Goal: Task Accomplishment & Management: Use online tool/utility

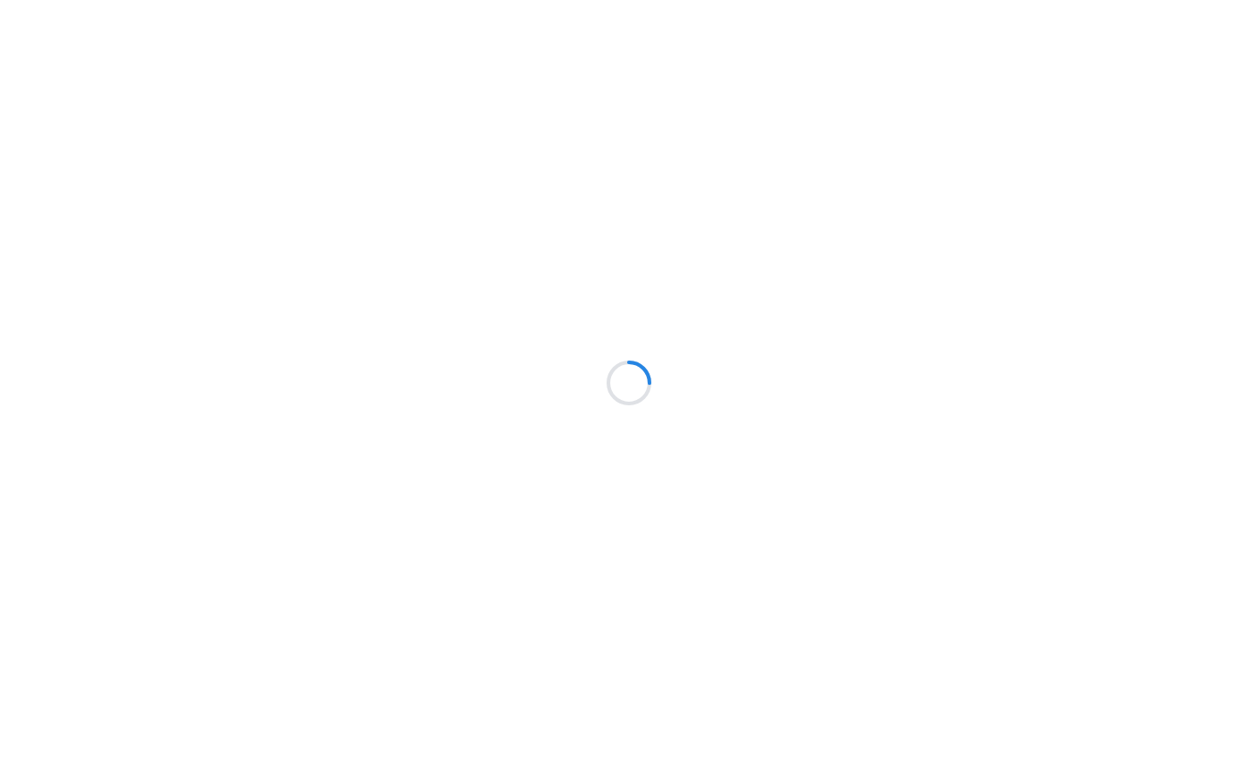
scroll to position [149, 0]
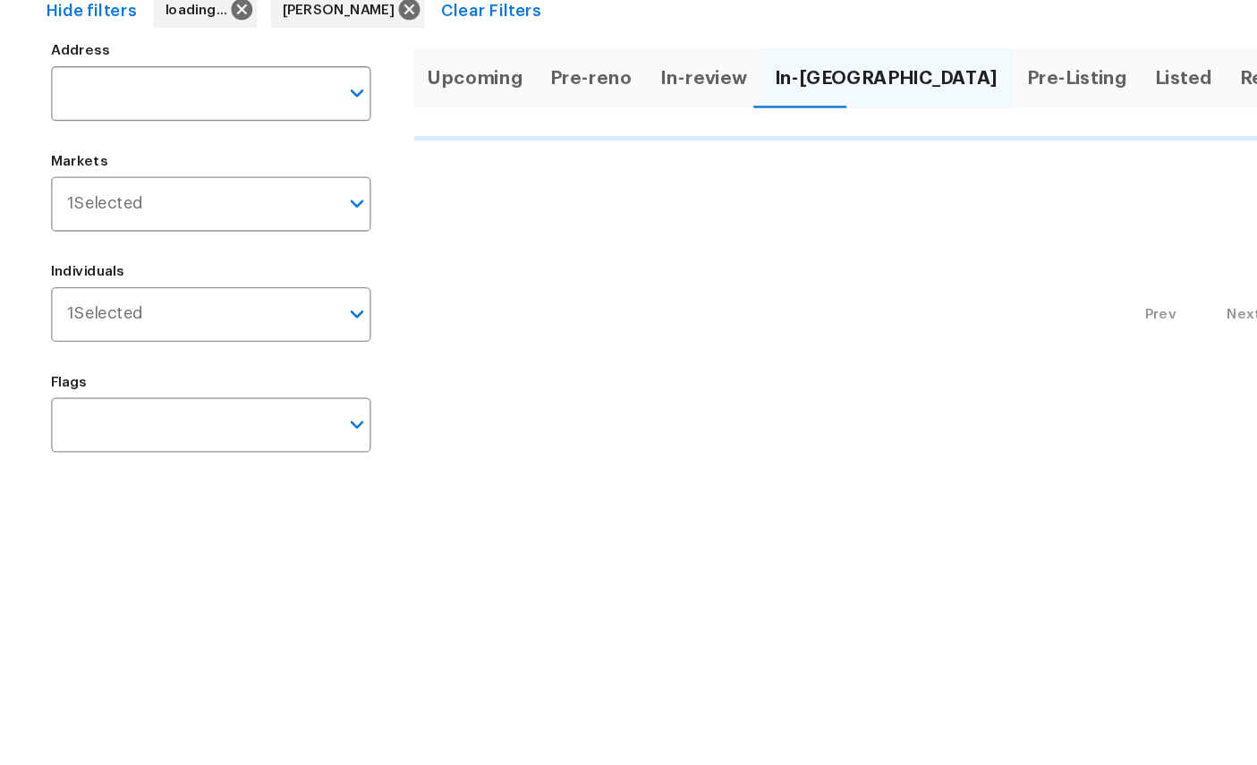
click at [1022, 197] on span "Done" at bounding box center [1041, 209] width 38 height 25
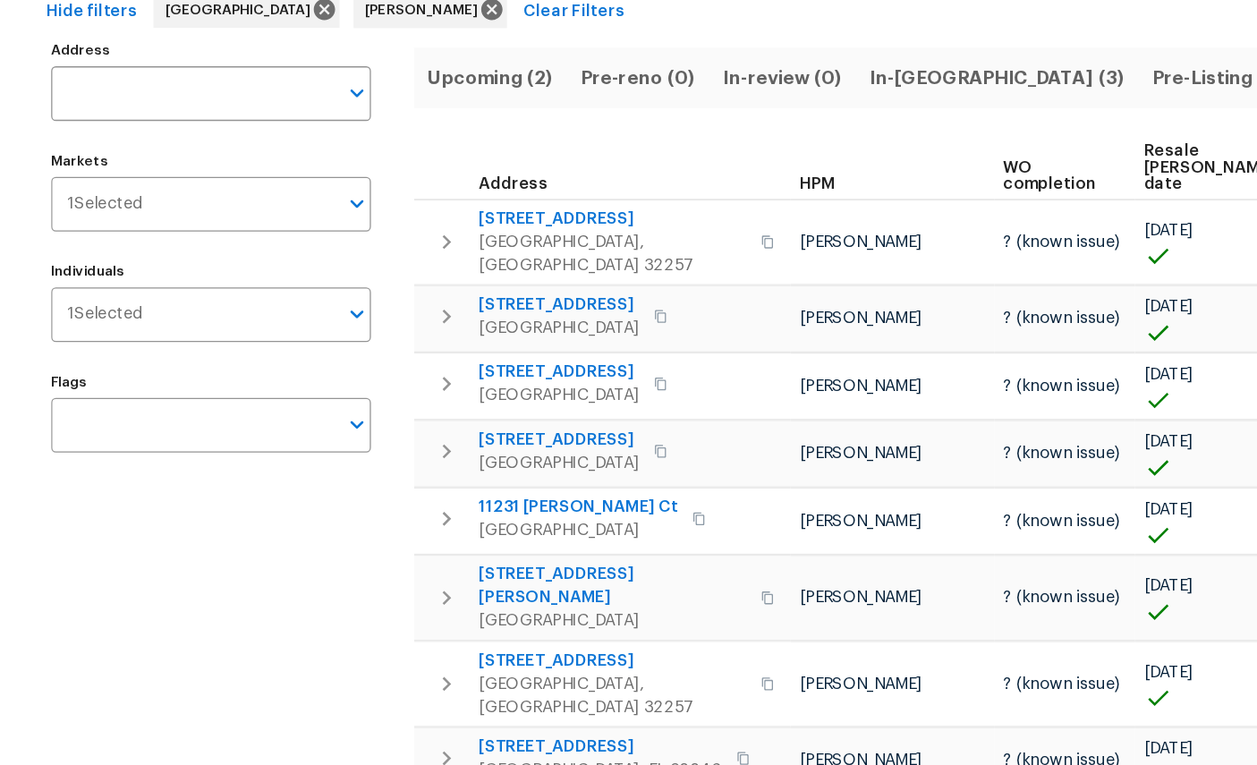
click at [1006, 197] on span "Listed (29)" at bounding box center [1044, 209] width 77 height 25
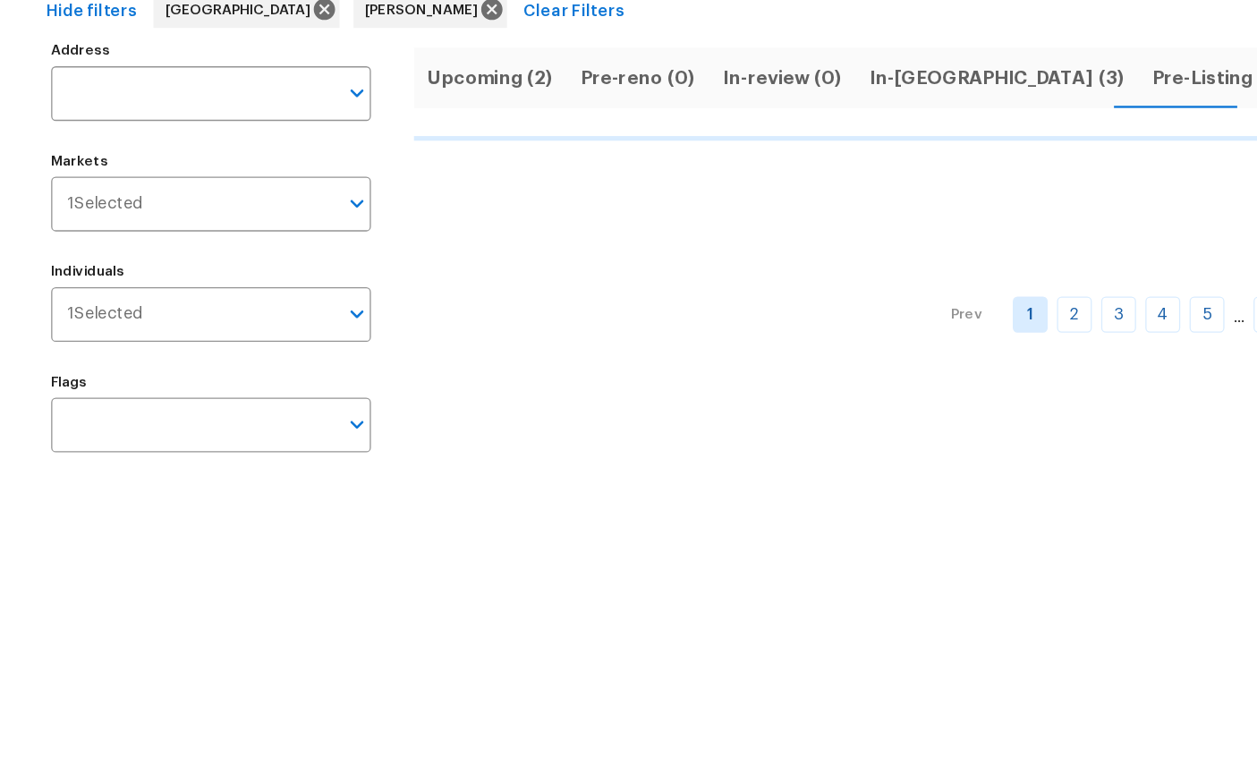
click at [87, 200] on input "Address" at bounding box center [148, 221] width 219 height 42
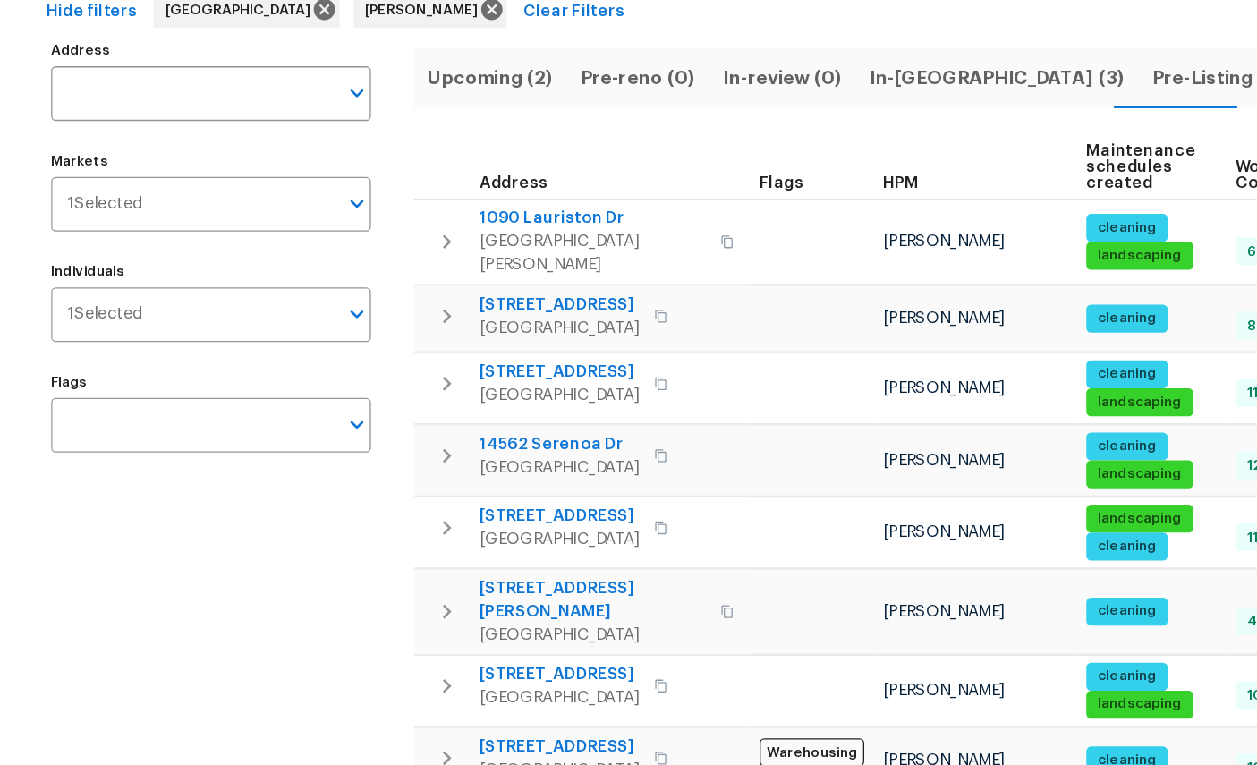
click at [90, 200] on input "Address" at bounding box center [148, 221] width 219 height 42
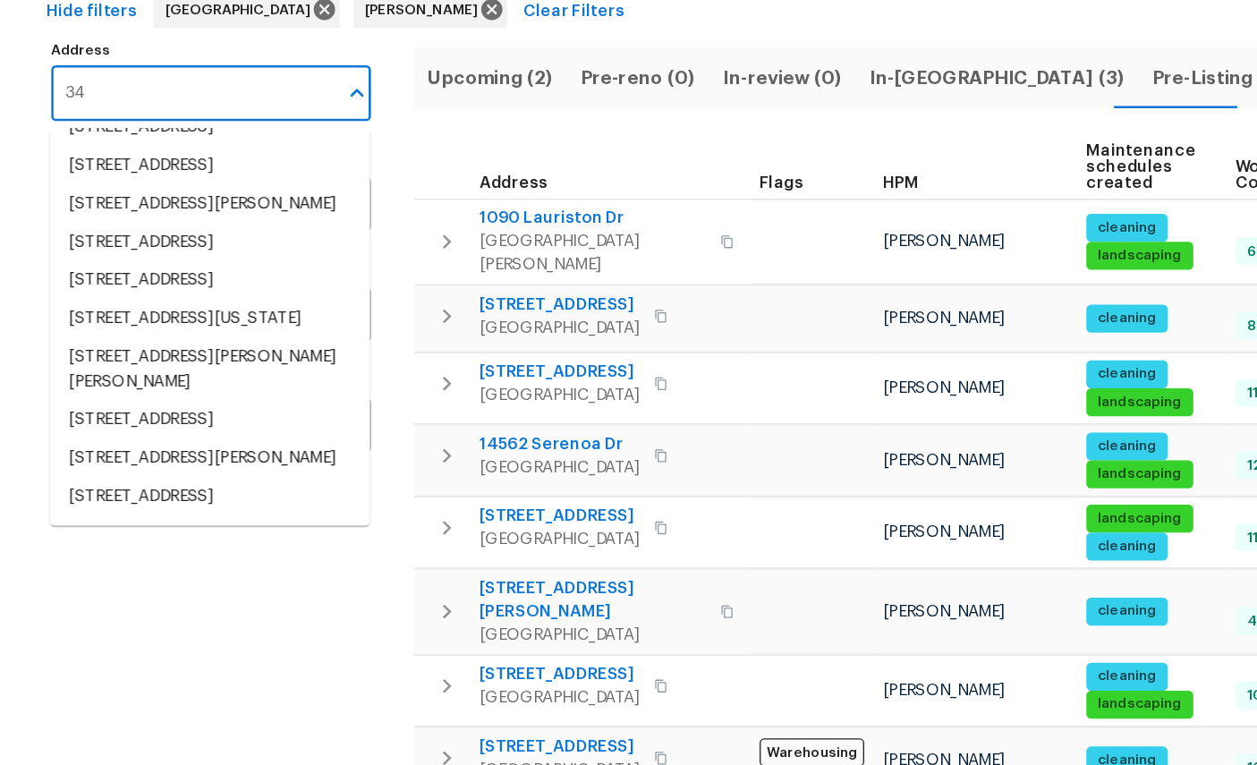
scroll to position [441, 0]
click at [98, 200] on input "34" at bounding box center [148, 221] width 219 height 42
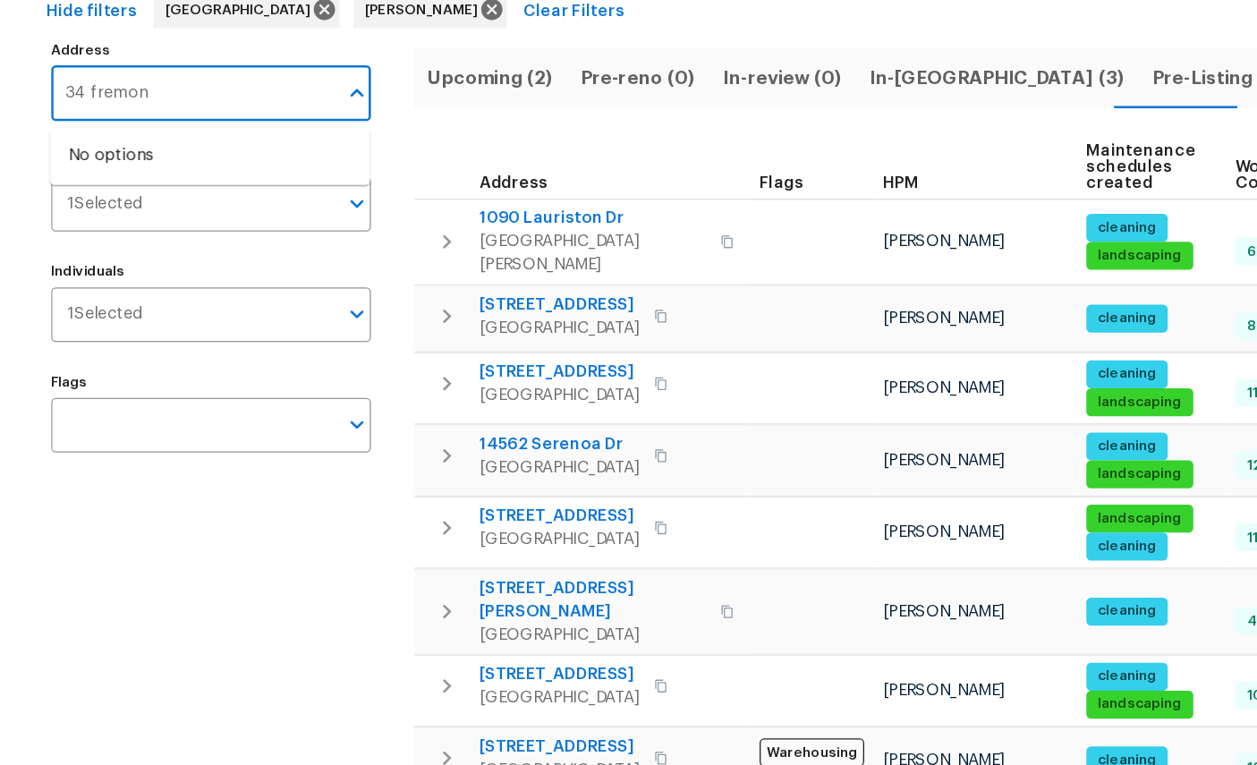
type input "34 fremont"
click at [86, 255] on li "34 Fremont Ave Saint Augustine FL 32095" at bounding box center [161, 270] width 246 height 30
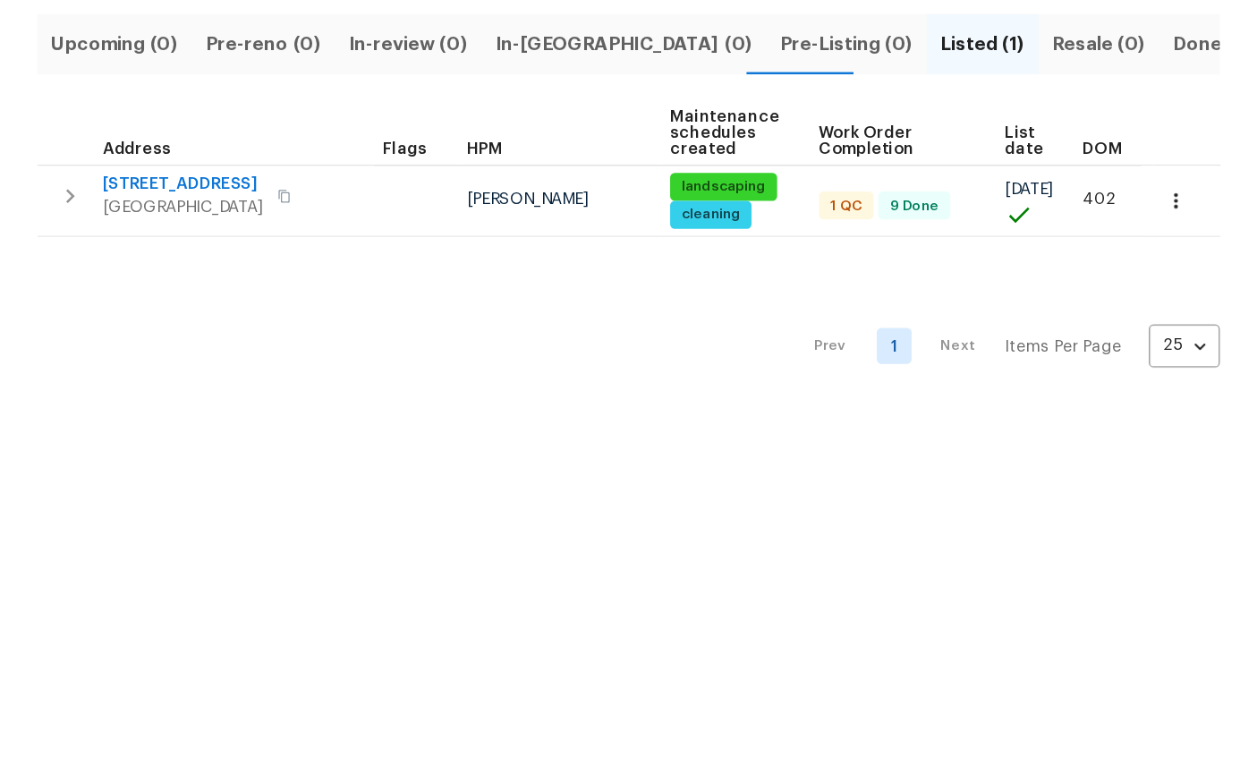
click at [1193, 324] on icon "button" at bounding box center [1194, 330] width 3 height 12
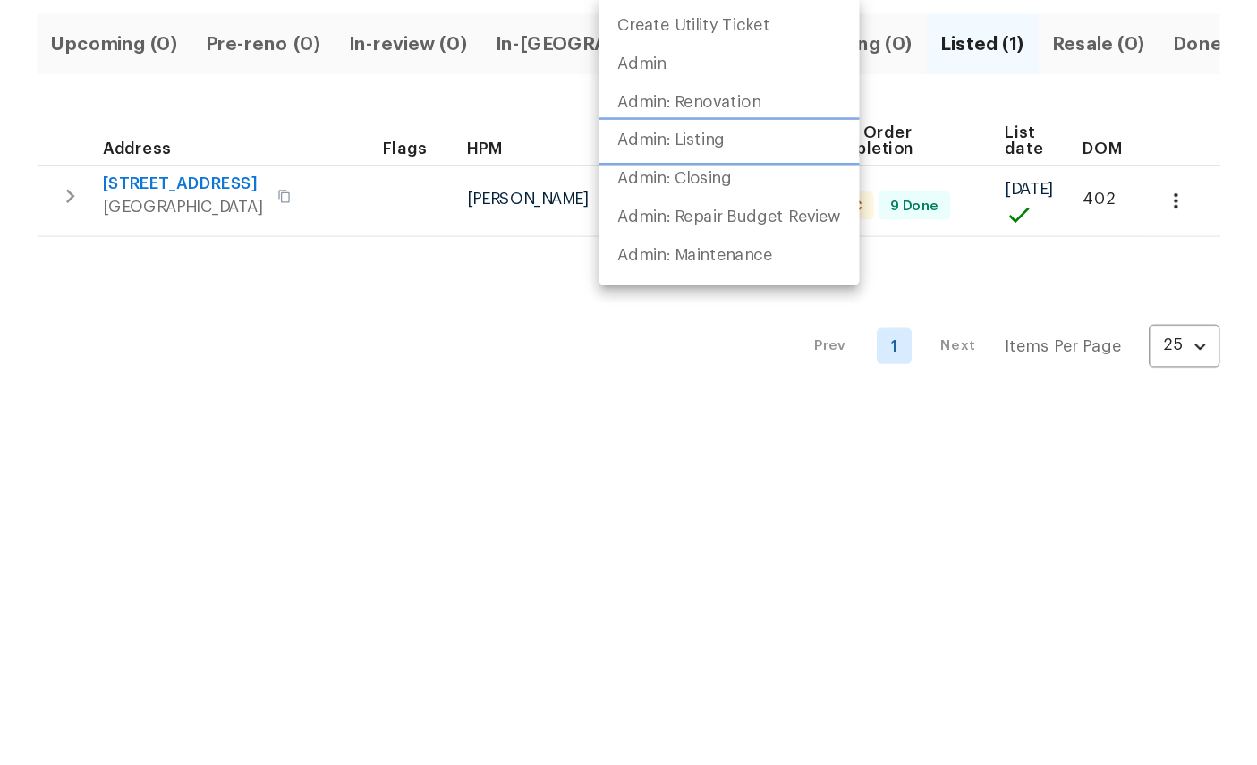
click at [765, 275] on p "Admin: Listing" at bounding box center [806, 284] width 82 height 19
click at [213, 323] on div at bounding box center [628, 382] width 1257 height 765
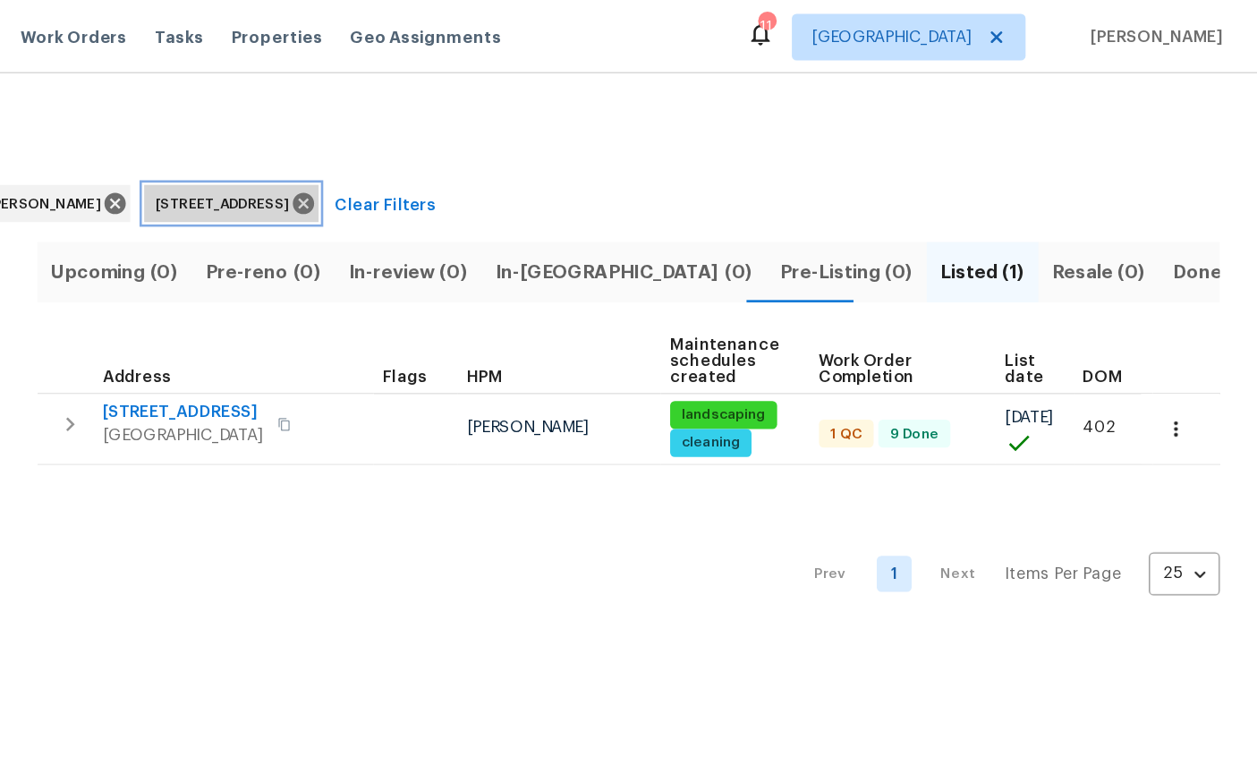
click at [516, 158] on icon at bounding box center [524, 157] width 16 height 16
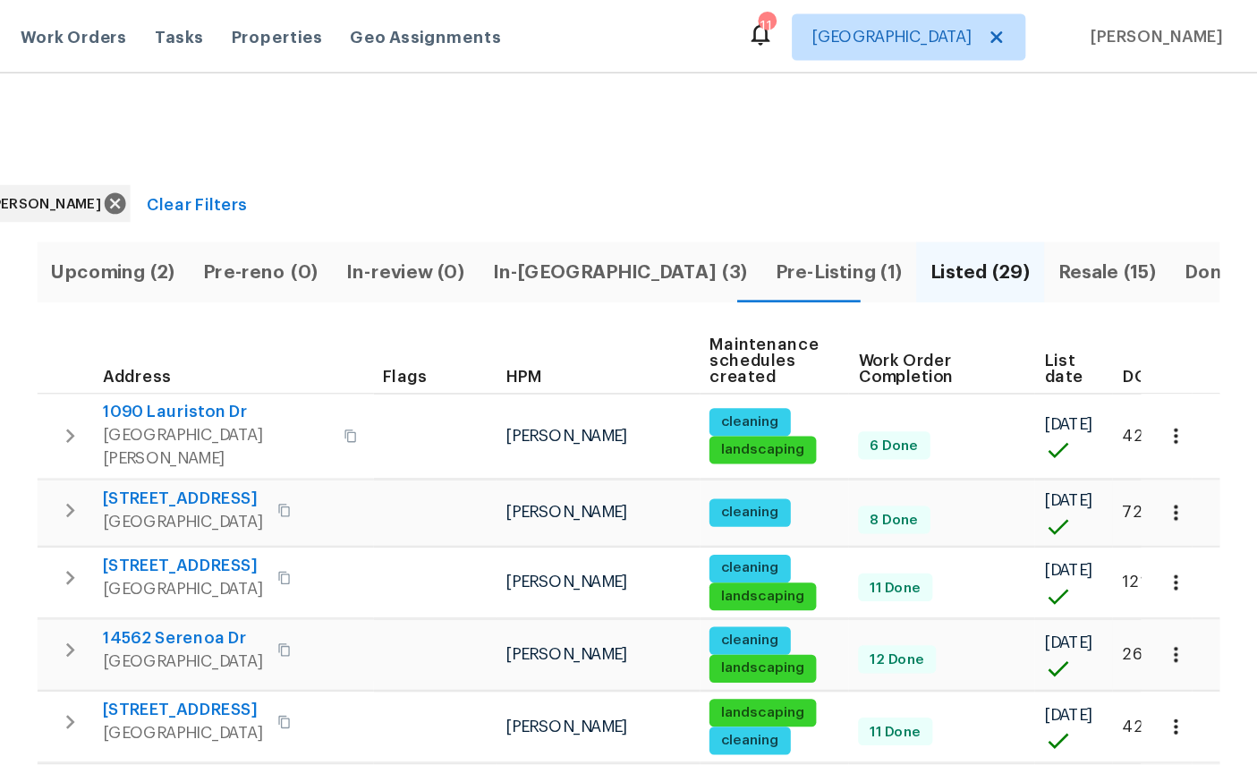
click at [329, 217] on span "Upcoming (2)" at bounding box center [377, 209] width 96 height 25
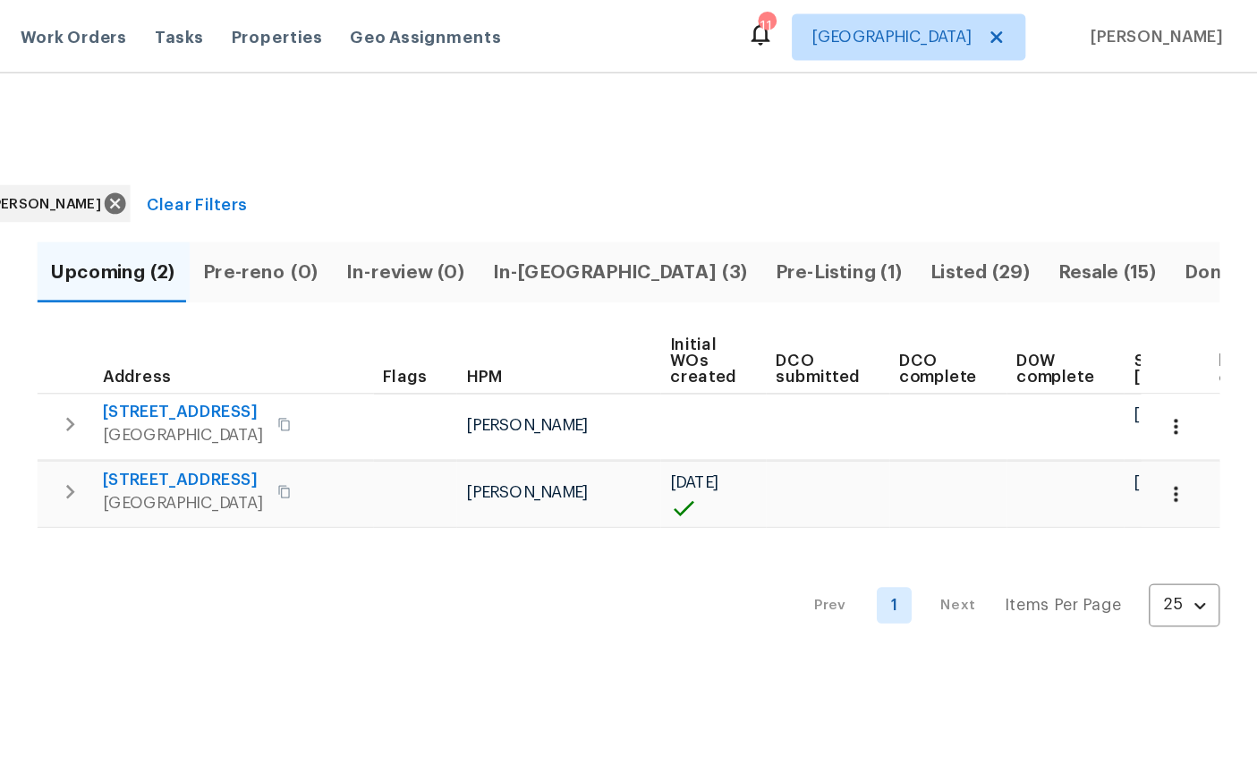
click at [1186, 384] on icon "button" at bounding box center [1195, 380] width 18 height 18
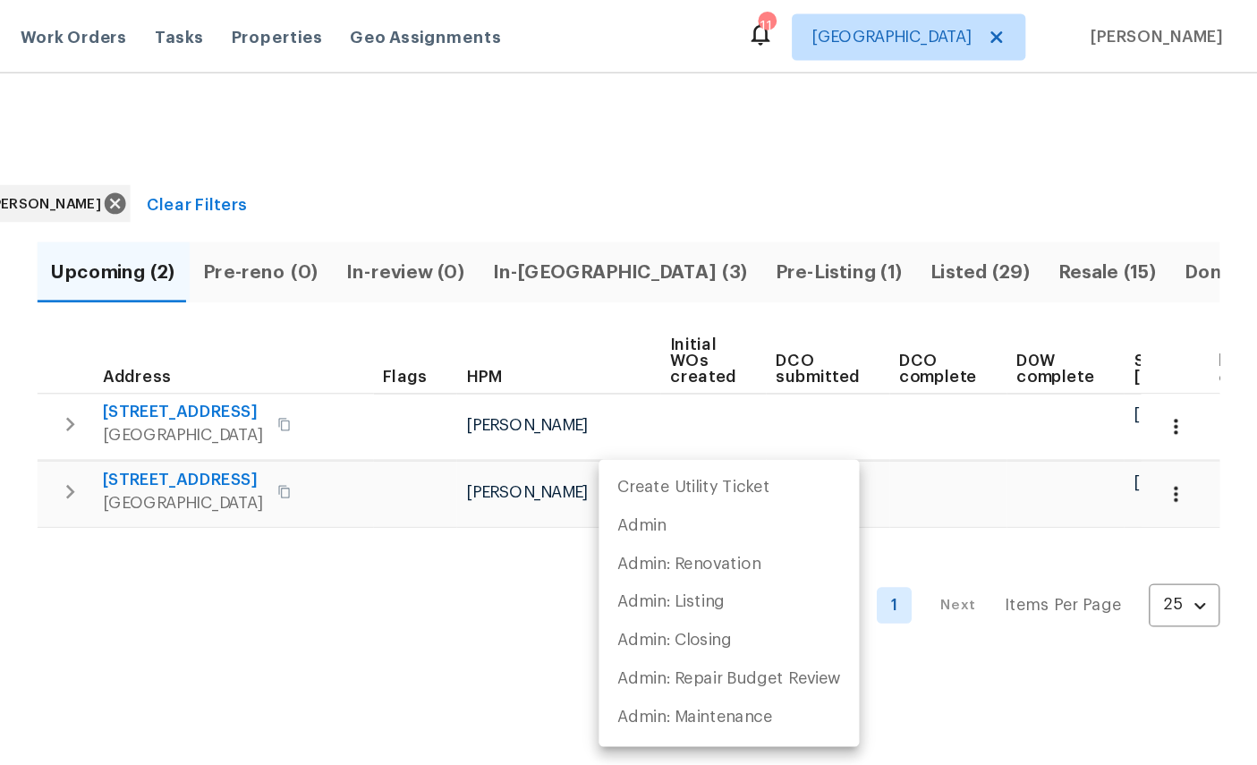
click at [731, 448] on div at bounding box center [628, 382] width 1257 height 765
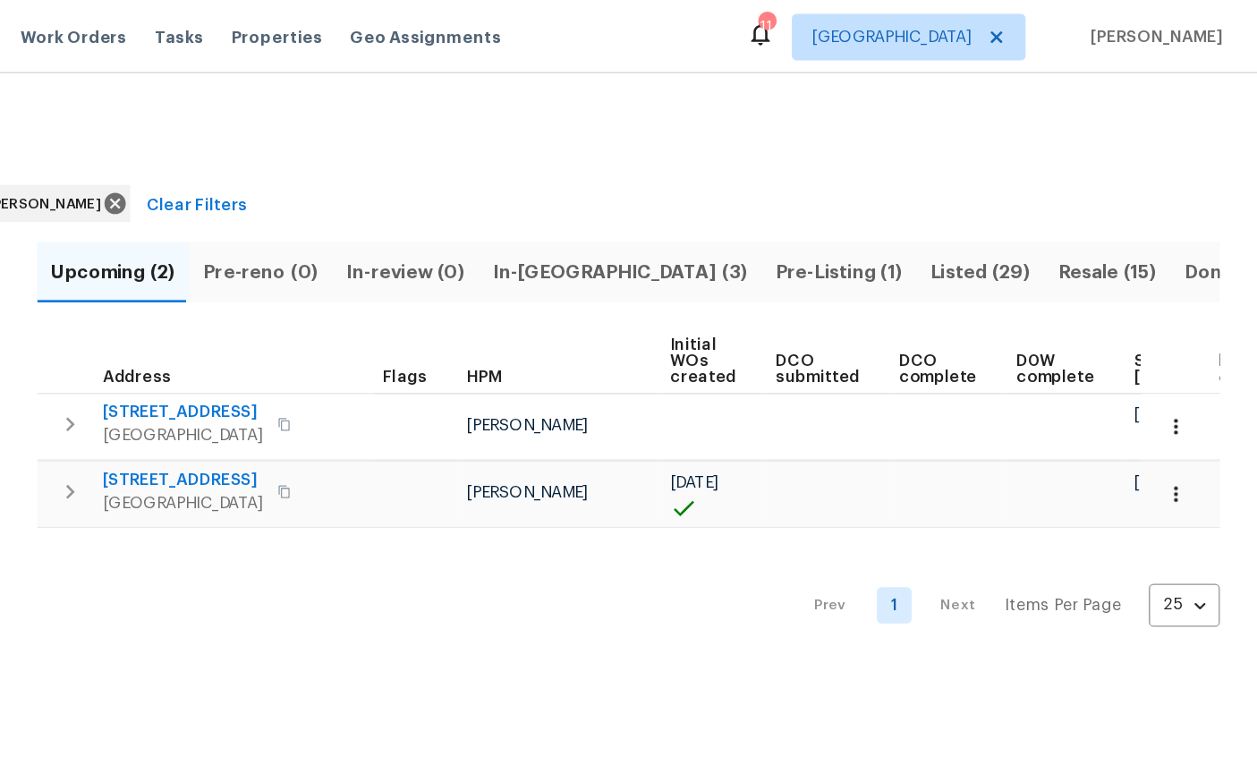
click at [319, 469] on div "Prev 1 Next Items Per Page 25 25 ​" at bounding box center [774, 460] width 910 height 109
click at [369, 365] on span "3319 Victoria Ct E" at bounding box center [431, 370] width 124 height 18
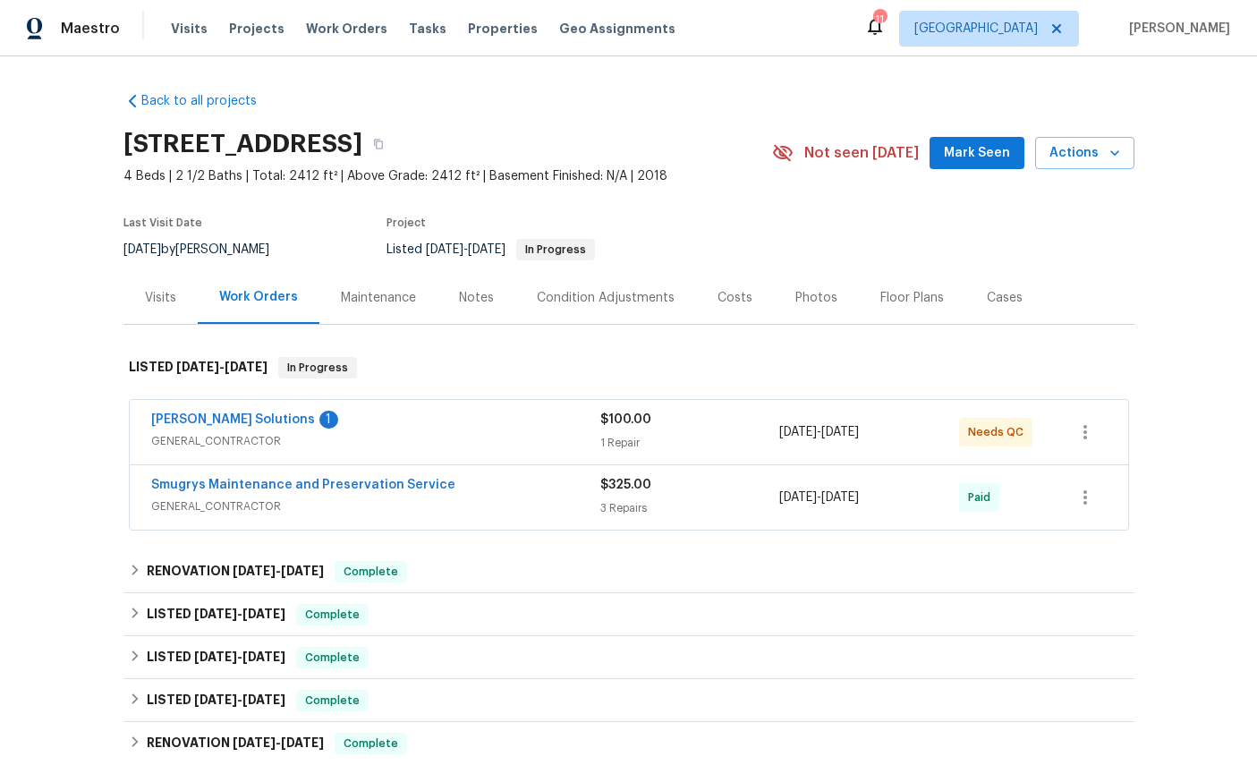
scroll to position [4, 0]
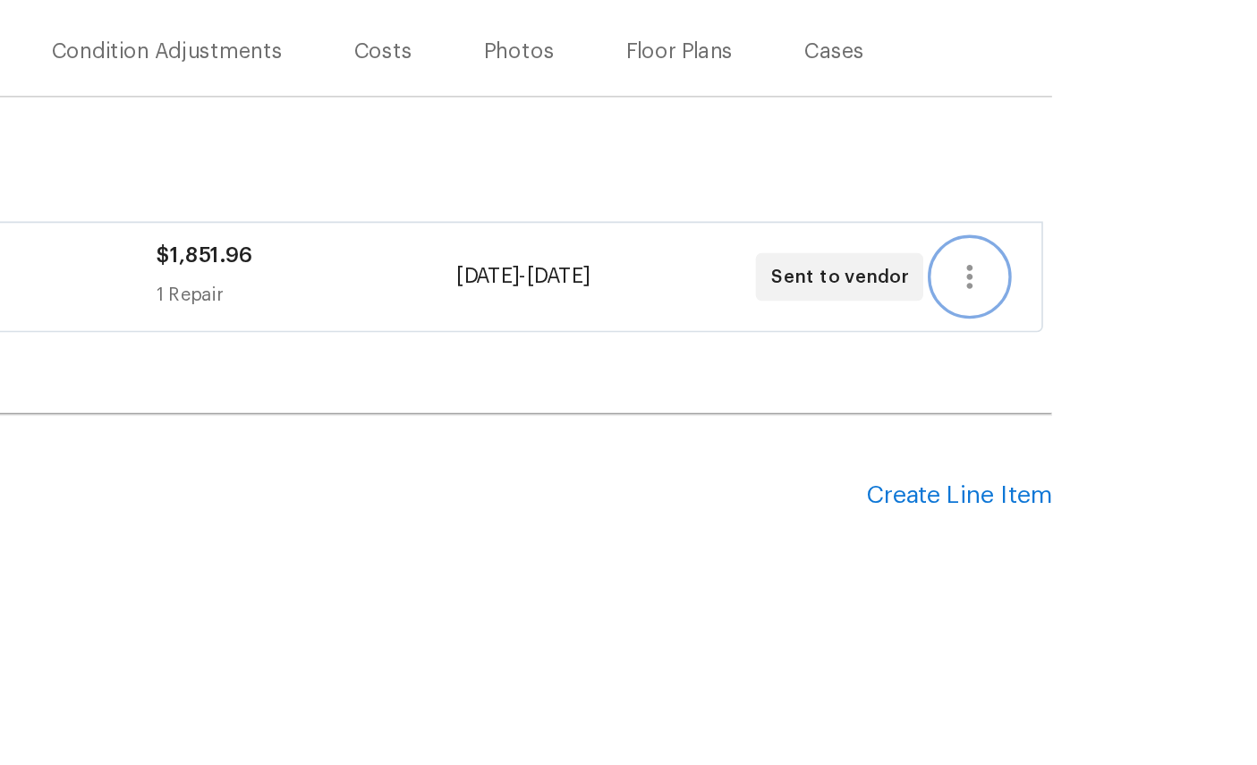
click at [1075, 422] on icon "button" at bounding box center [1085, 432] width 21 height 21
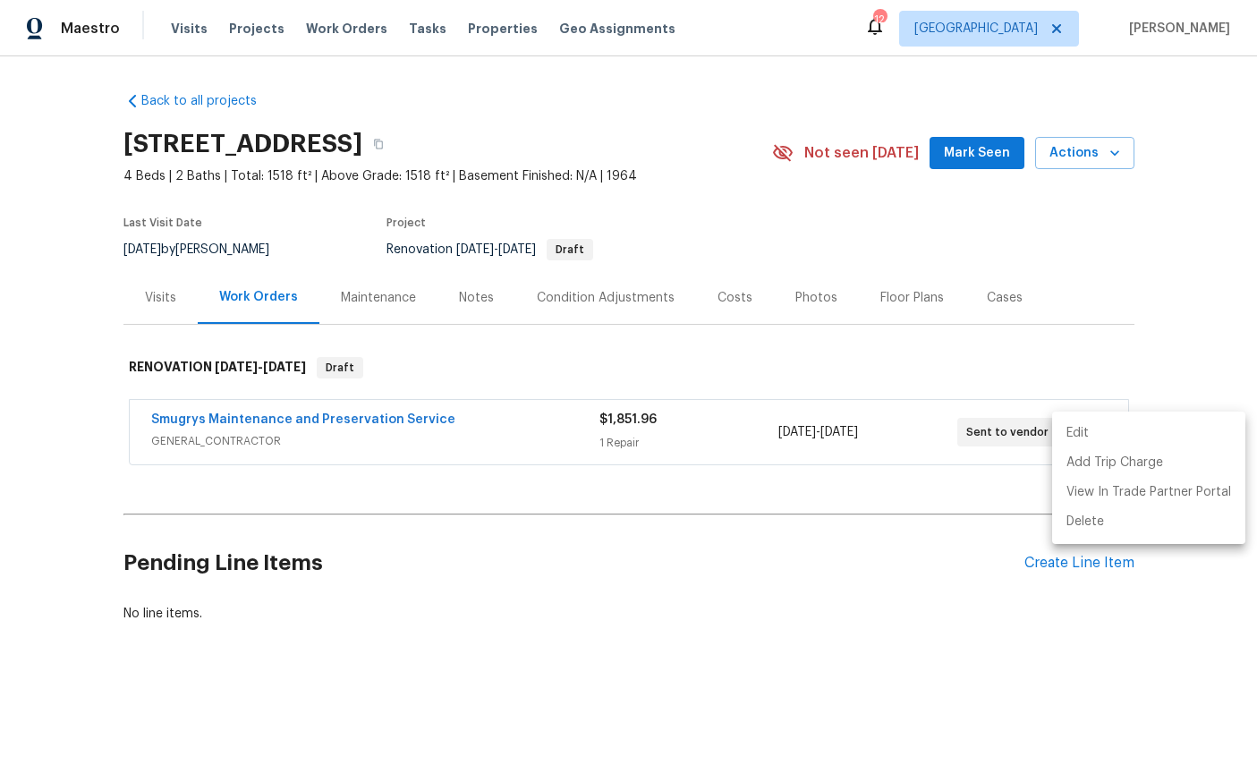
click at [1189, 336] on div at bounding box center [628, 382] width 1257 height 765
click at [1104, 432] on button "button" at bounding box center [1085, 432] width 43 height 43
click at [1207, 323] on div at bounding box center [628, 382] width 1257 height 765
click at [1088, 447] on button "button" at bounding box center [1085, 432] width 43 height 43
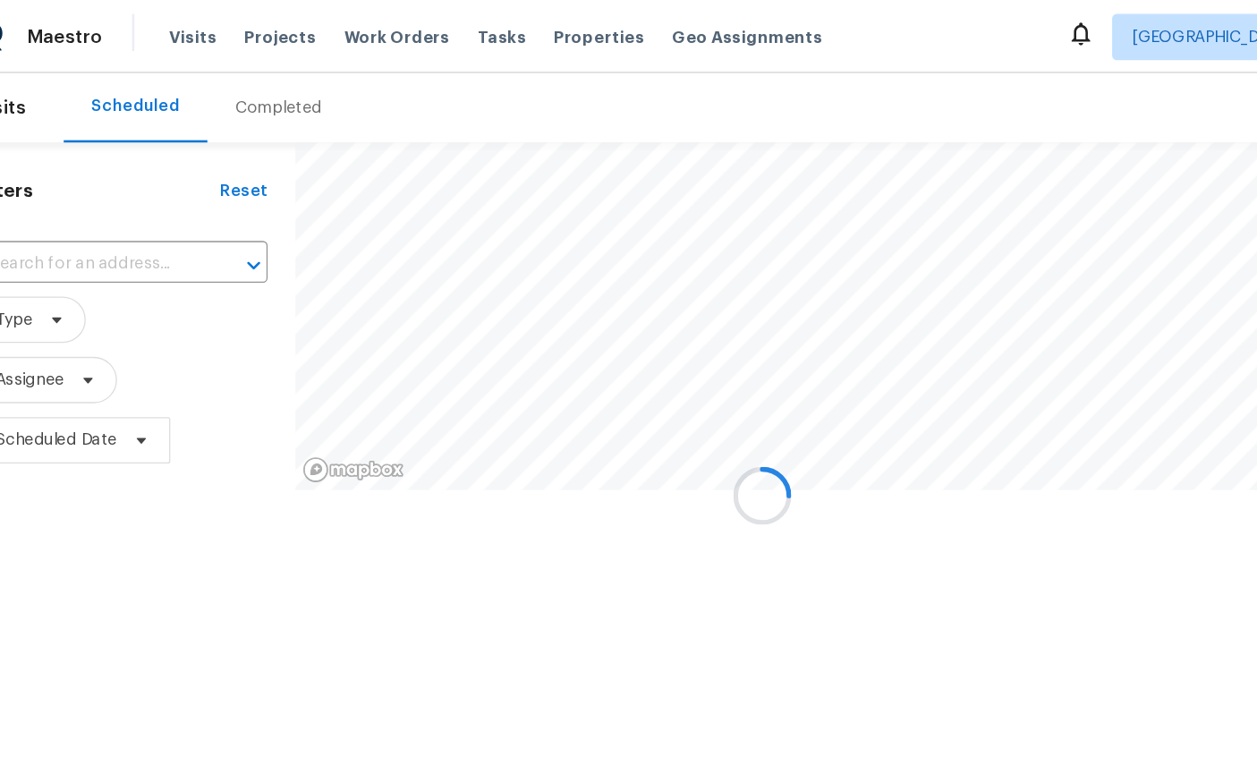
scroll to position [0, 40]
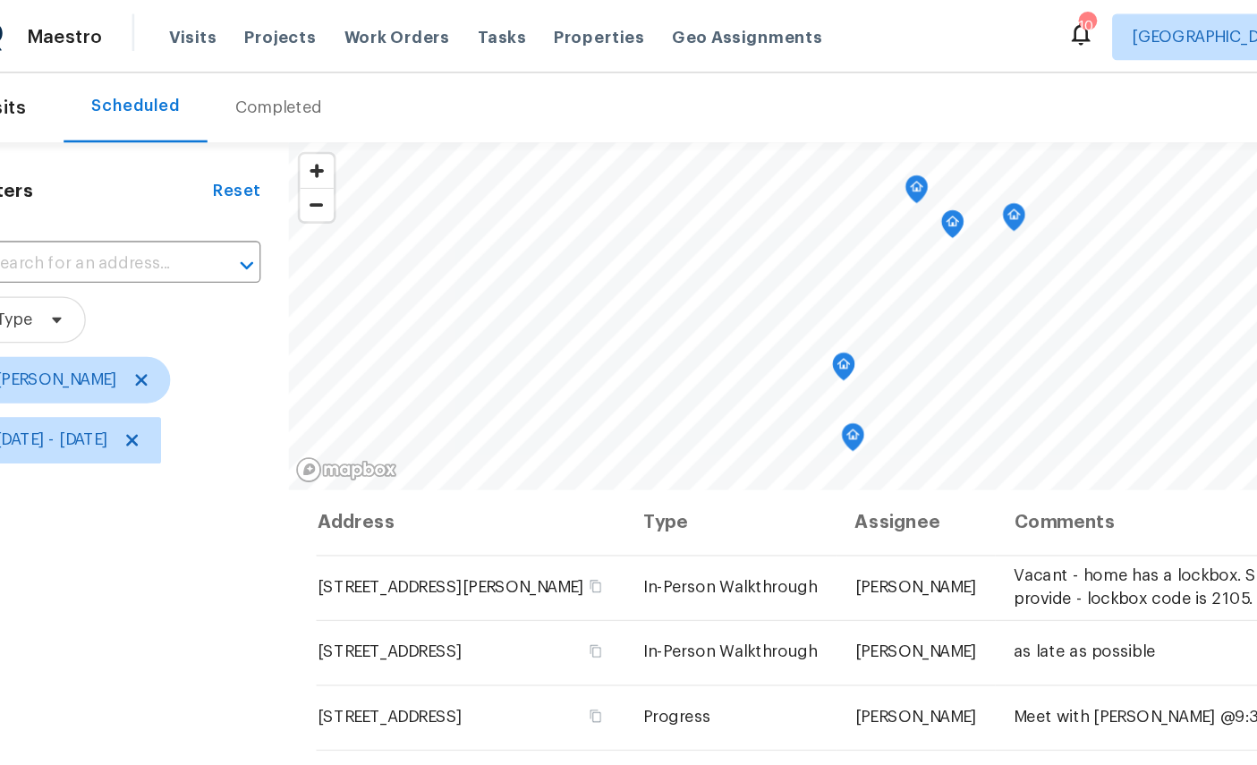
click at [768, 171] on icon "Map marker" at bounding box center [776, 173] width 16 height 21
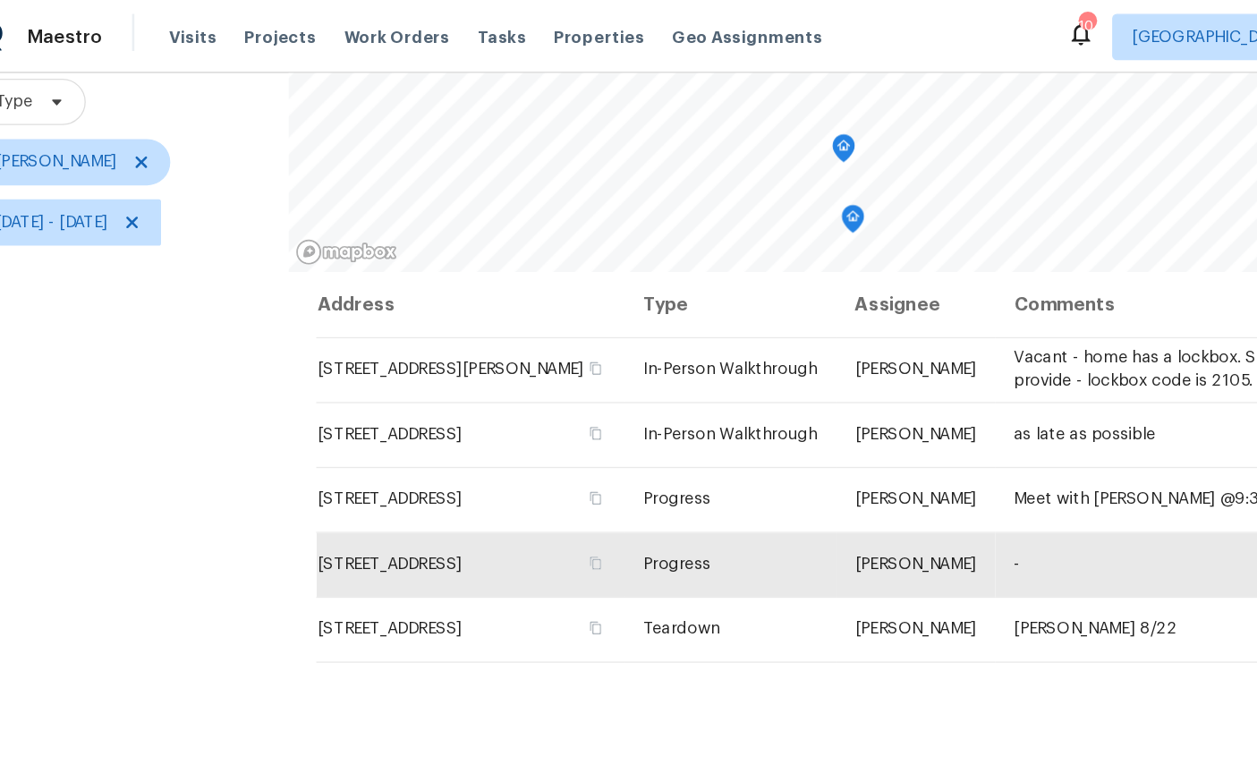
scroll to position [66, 0]
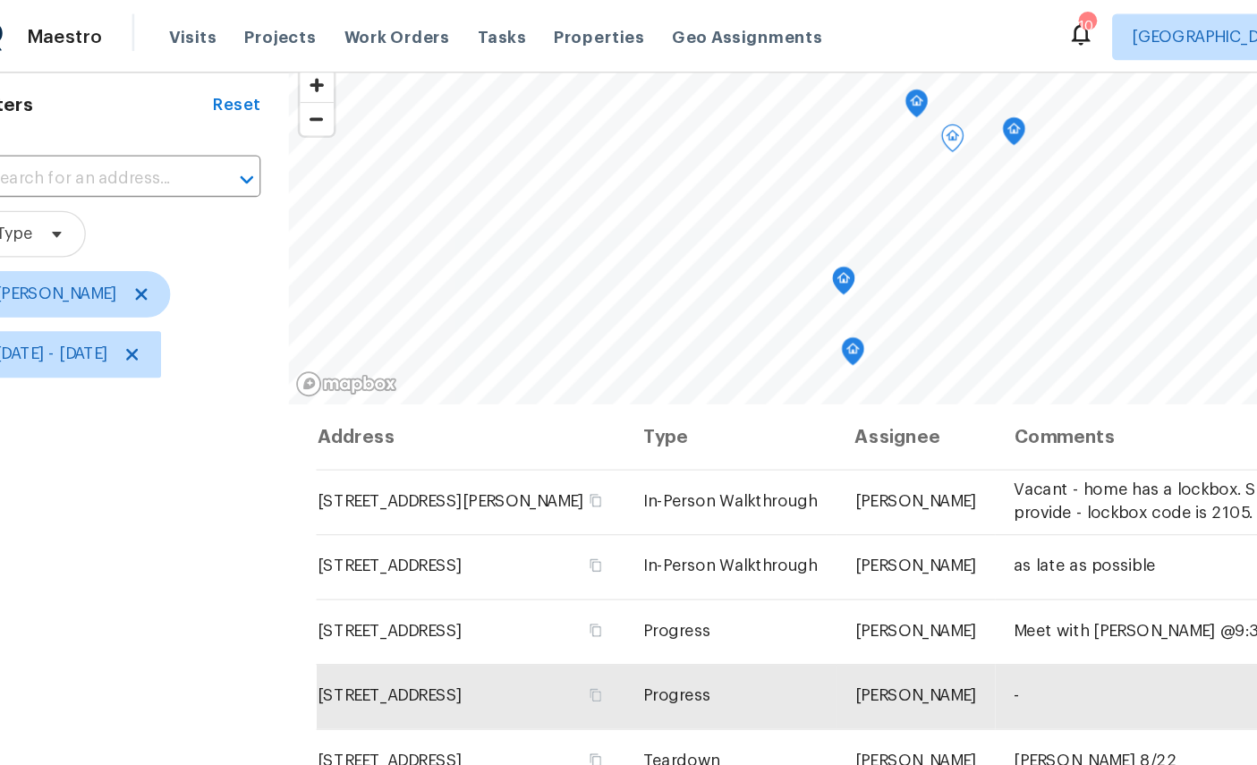
click at [684, 210] on icon "Map marker" at bounding box center [692, 217] width 16 height 21
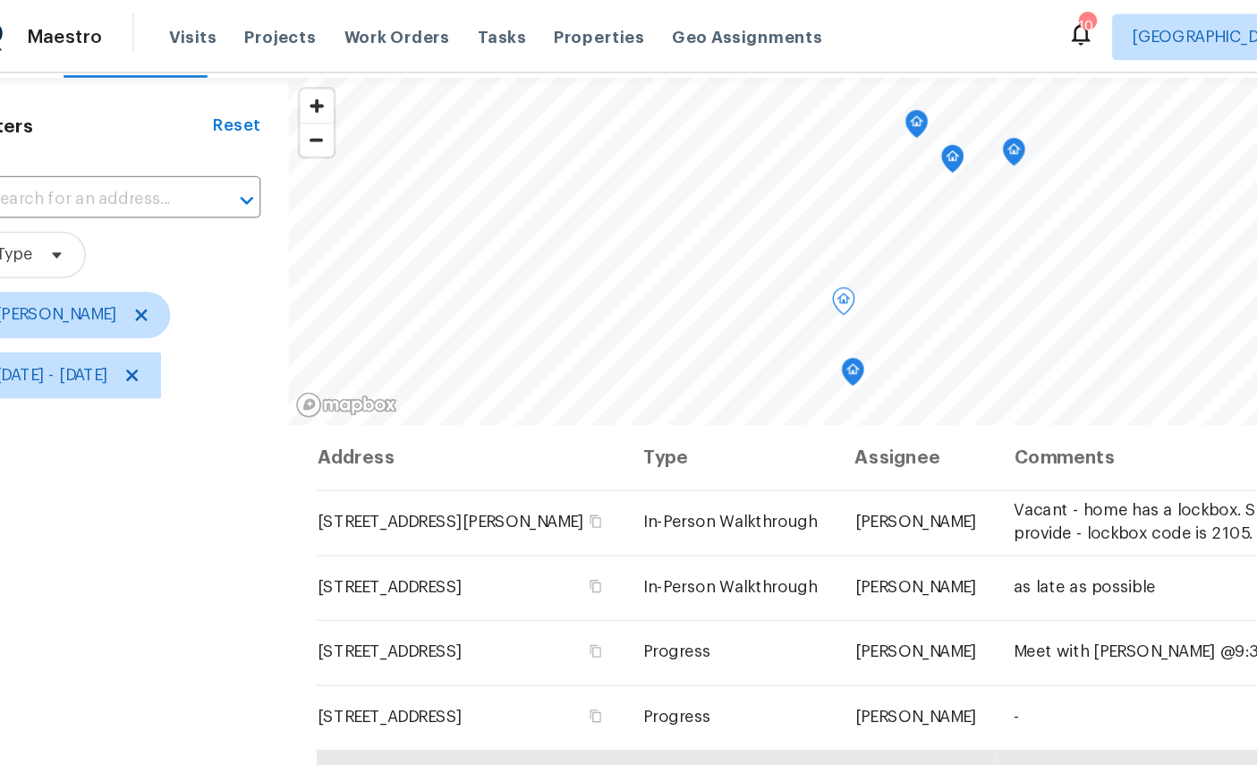
scroll to position [51, 0]
click at [690, 289] on icon "Map marker" at bounding box center [699, 287] width 18 height 22
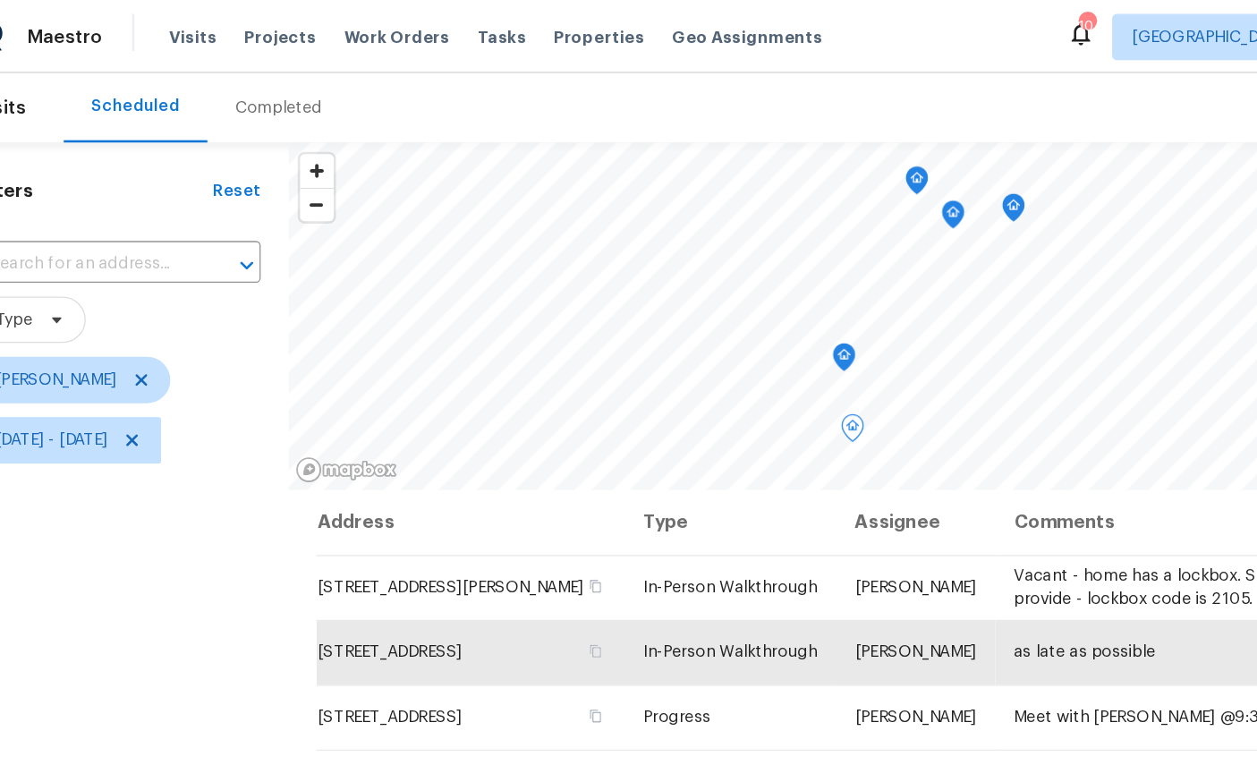
scroll to position [0, 0]
click at [684, 266] on icon "Map marker" at bounding box center [692, 272] width 16 height 21
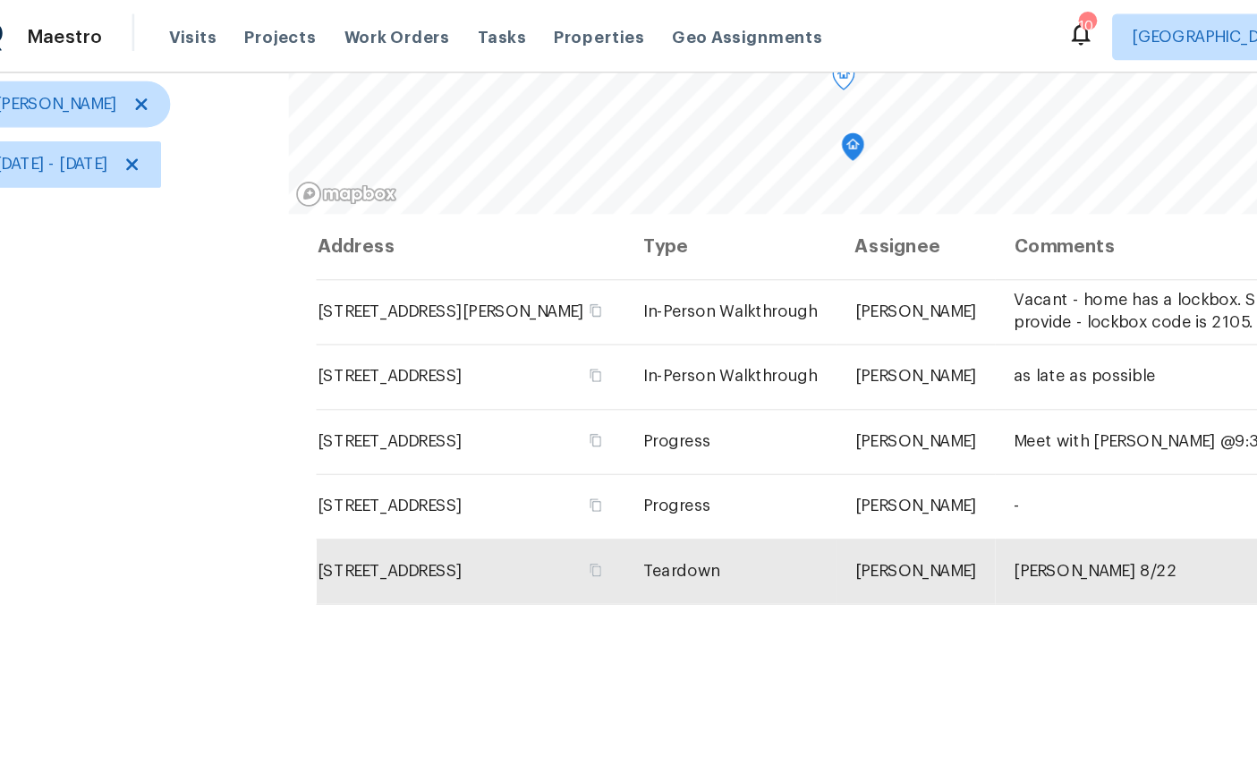
scroll to position [211, 0]
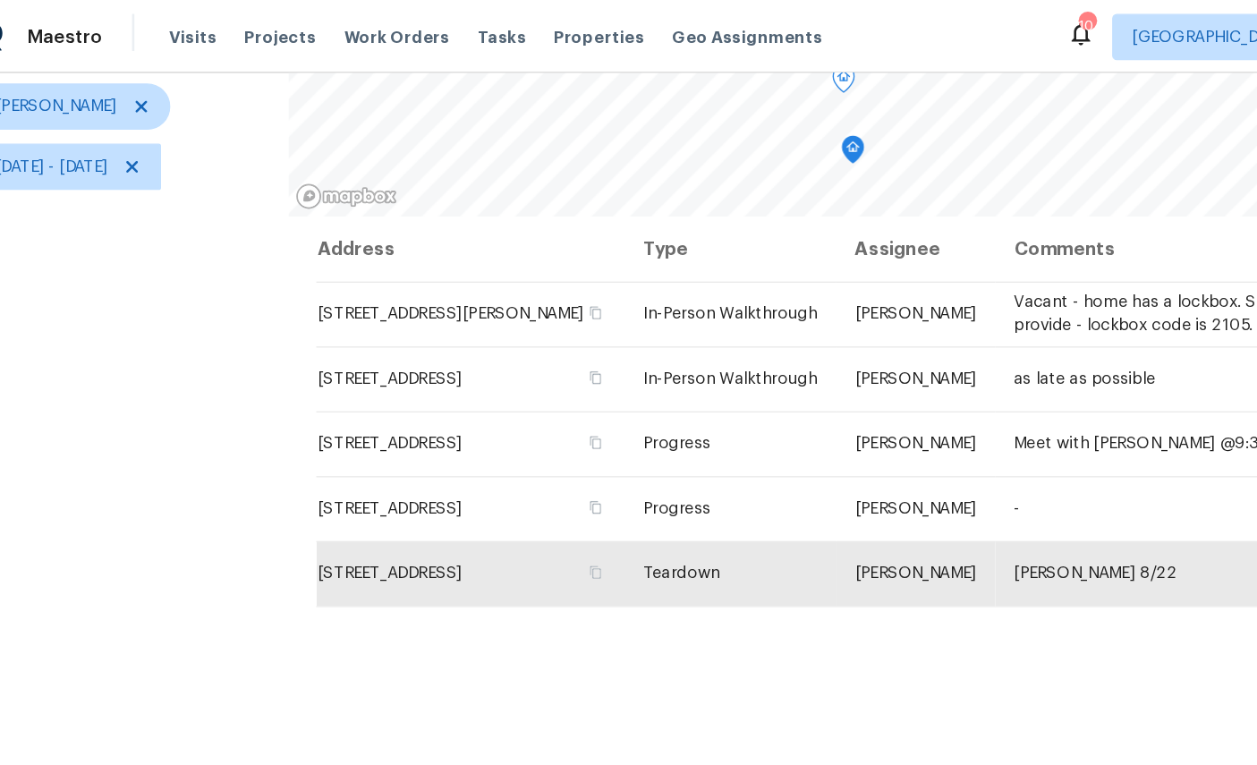
click at [691, 107] on icon "Map marker" at bounding box center [699, 116] width 16 height 21
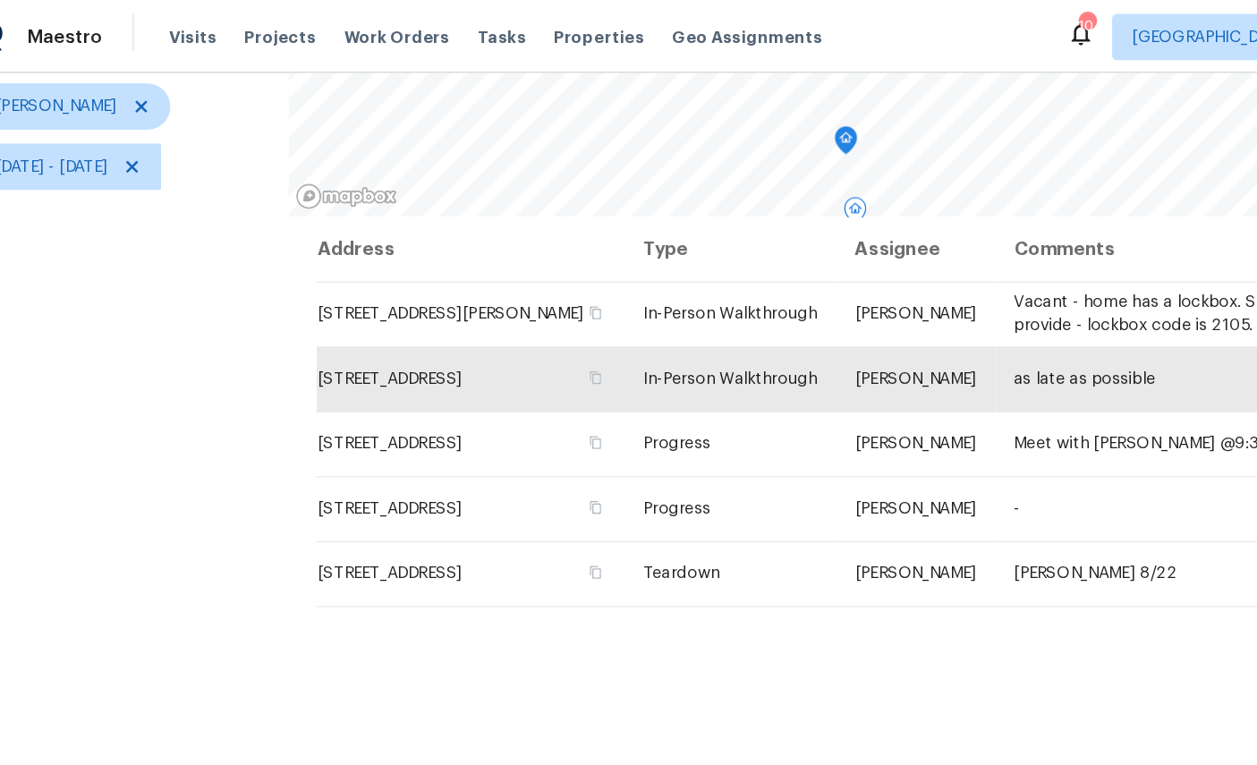
click at [685, 110] on icon "Map marker" at bounding box center [694, 109] width 18 height 22
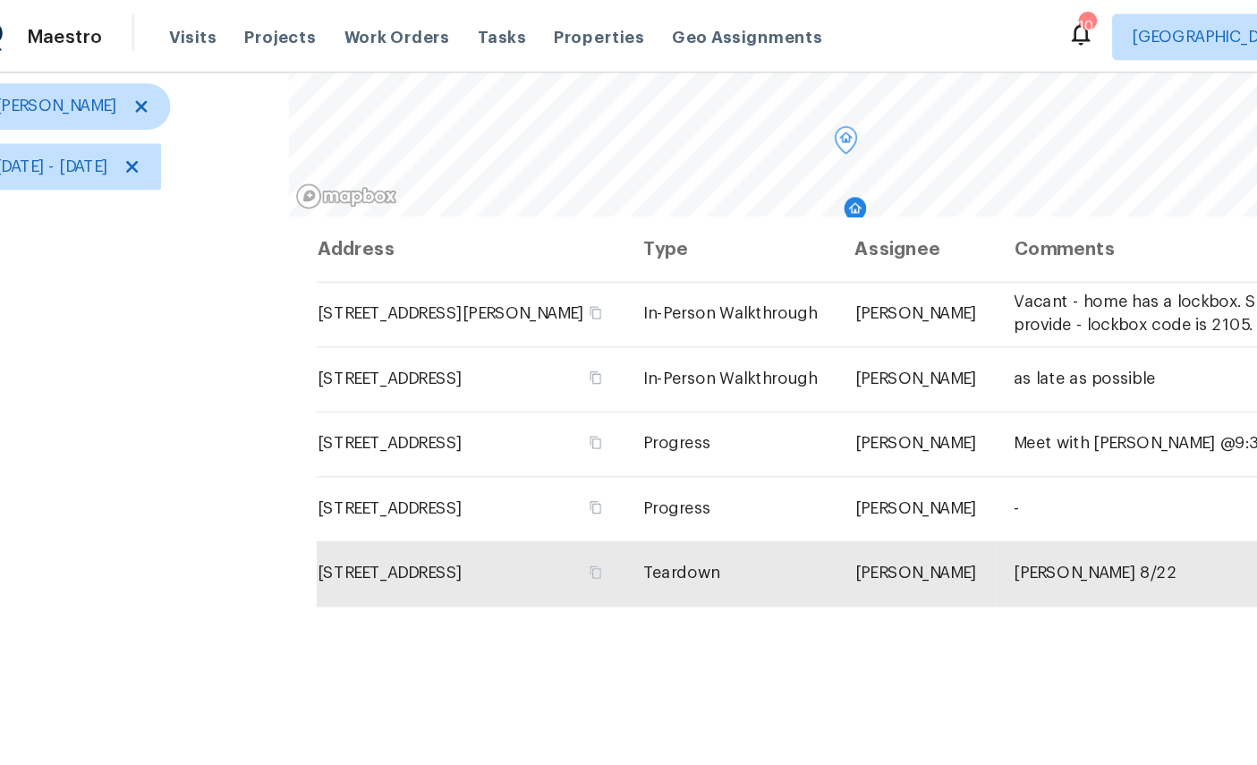
click at [686, 102] on icon "Map marker" at bounding box center [694, 108] width 16 height 21
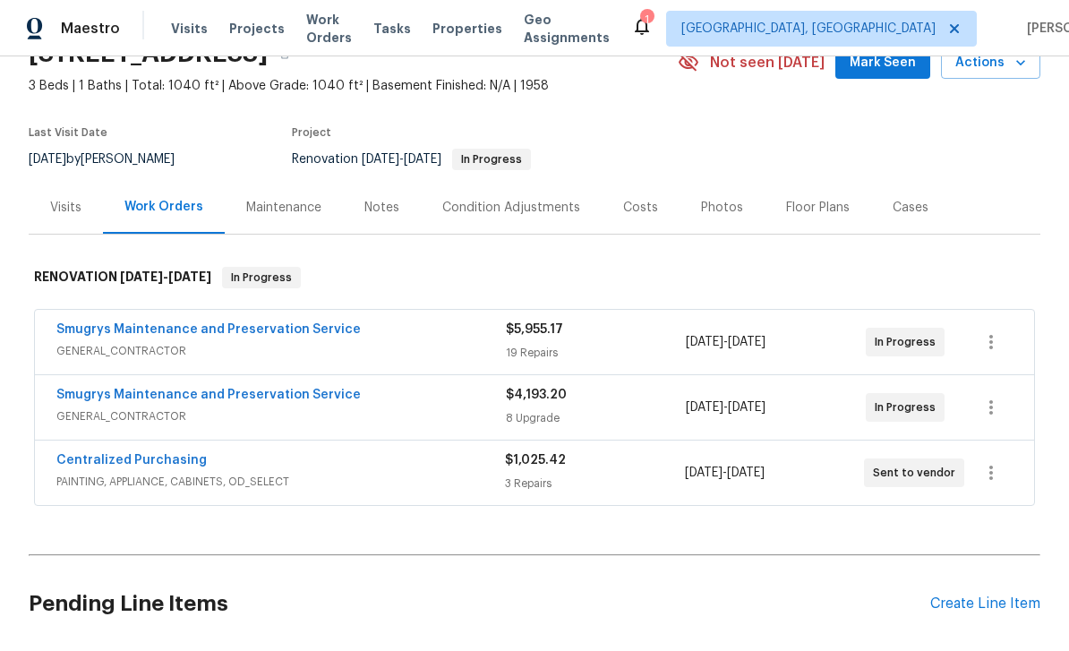
scroll to position [234, 0]
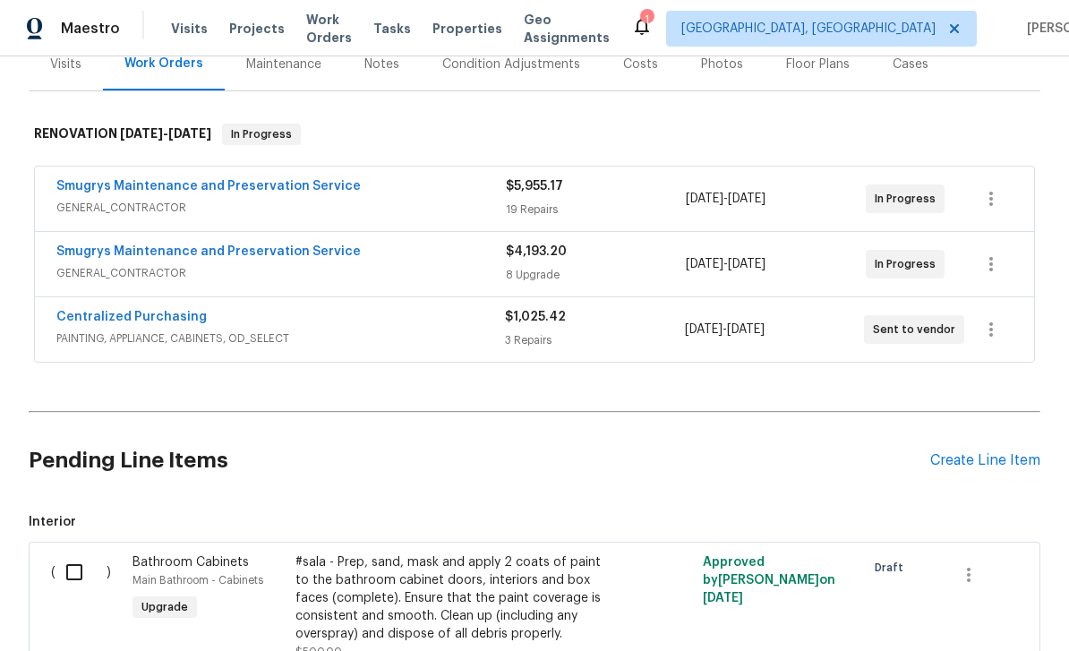
click at [994, 465] on div "Create Line Item" at bounding box center [985, 460] width 110 height 17
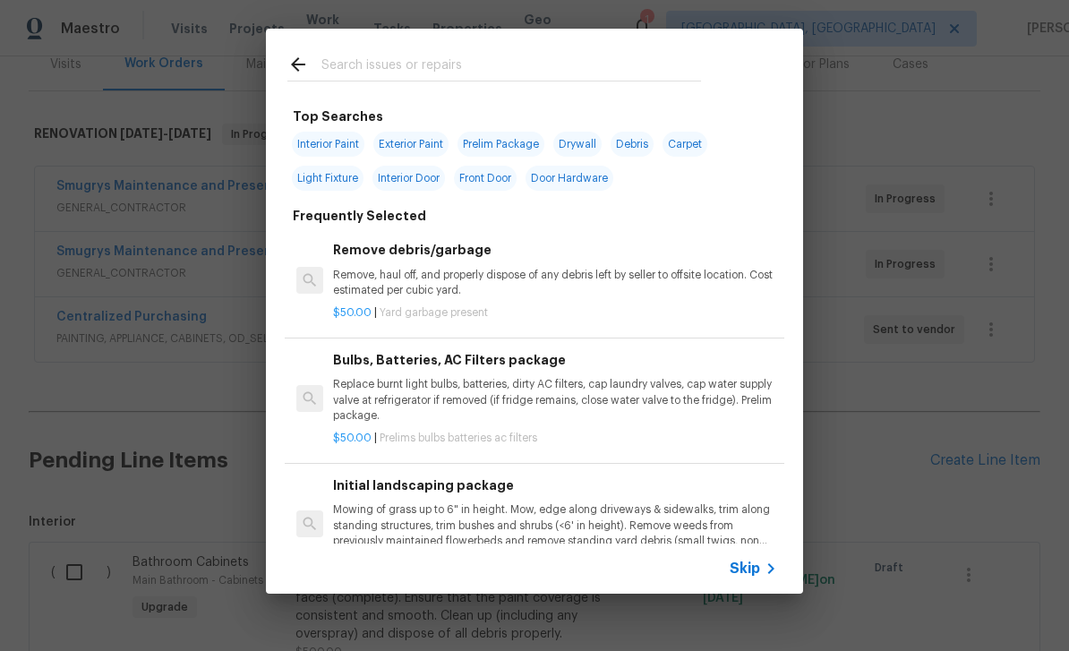
click at [429, 66] on input "text" at bounding box center [510, 67] width 379 height 27
type input "D"
type input "Glass"
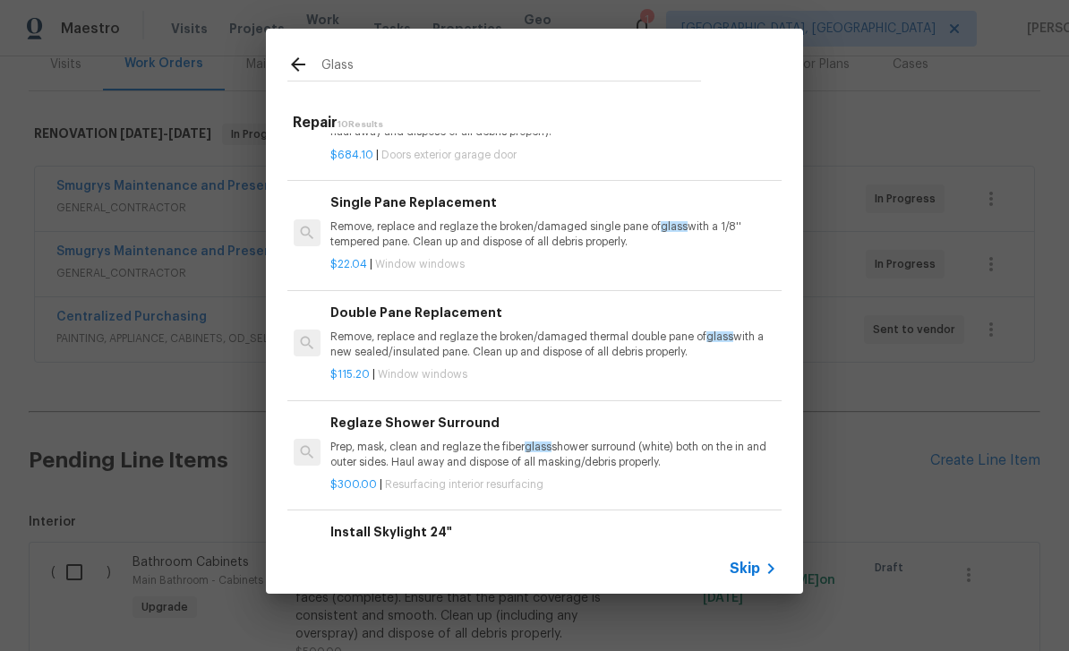
scroll to position [331, 3]
click at [556, 329] on p "Remove, replace and reglaze the broken/damaged thermal double pane of glass wit…" at bounding box center [552, 344] width 444 height 30
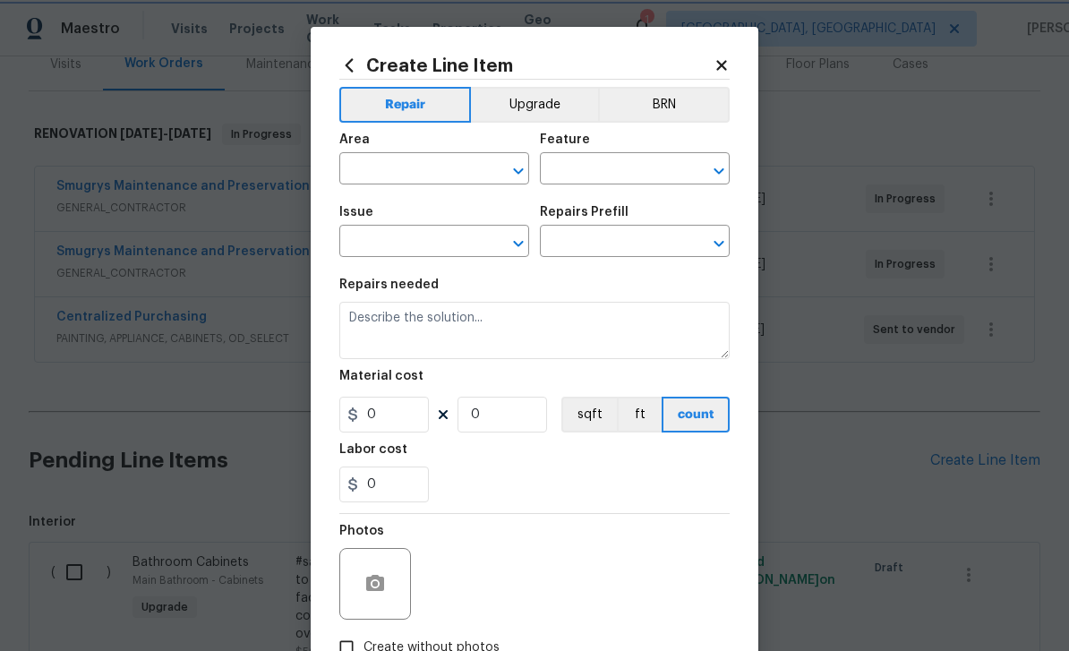
type input "Windows & Skylights"
type textarea "Remove, replace and reglaze the broken/damaged thermal double pane of glass wit…"
type input "1"
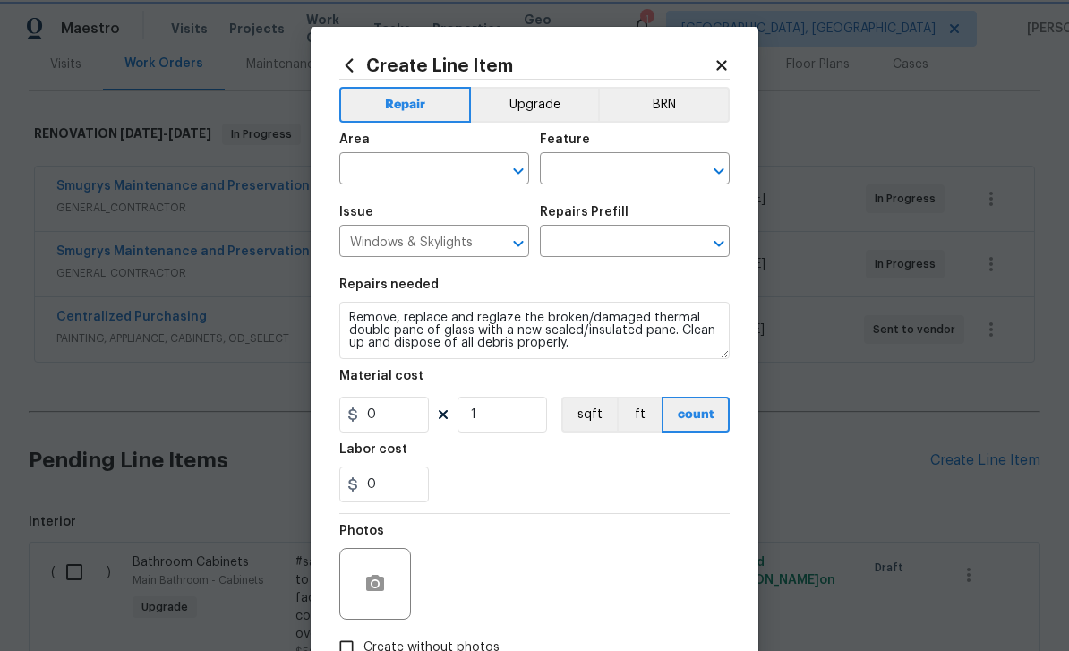
type input "Double Pane Replacement $115.20"
type input "115.2"
click at [407, 162] on input "text" at bounding box center [409, 171] width 140 height 28
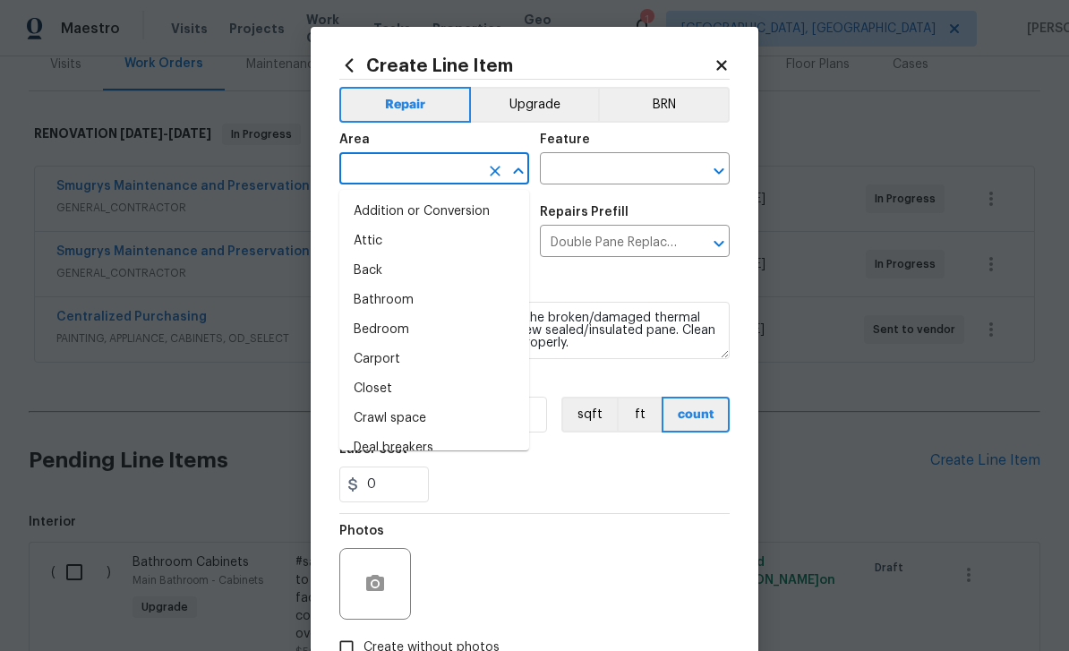
click at [409, 166] on input "text" at bounding box center [409, 171] width 140 height 28
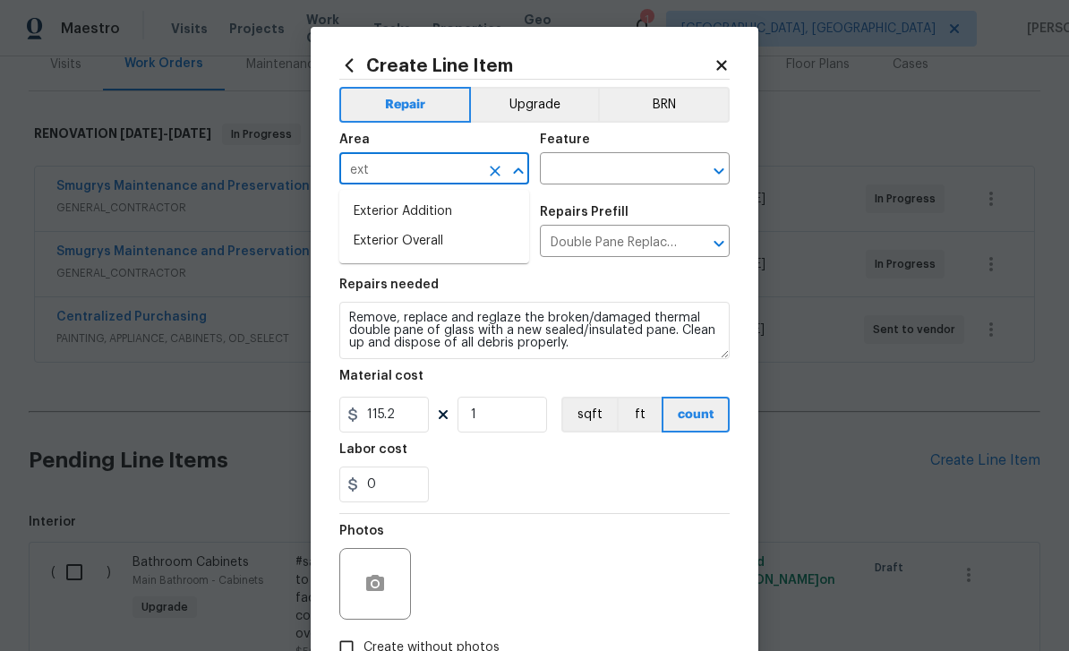
click at [415, 241] on li "Exterior Overall" at bounding box center [434, 241] width 190 height 30
type input "Exterior Overall"
click at [643, 159] on input "text" at bounding box center [610, 171] width 140 height 28
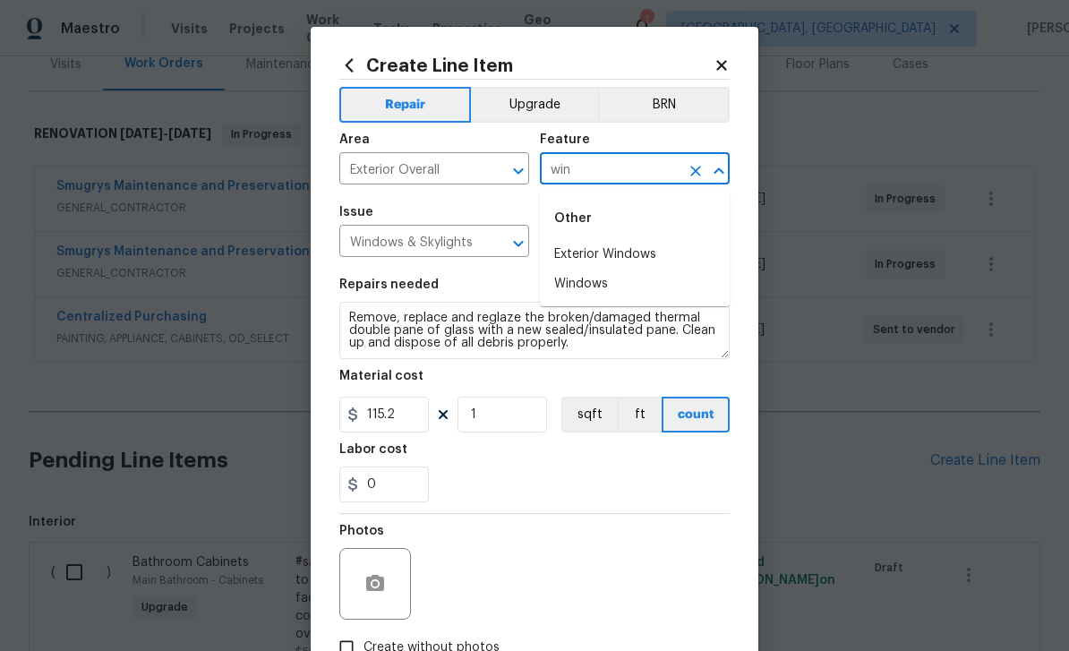
click at [603, 252] on li "Exterior Windows" at bounding box center [635, 255] width 190 height 30
type input "Exterior Windows"
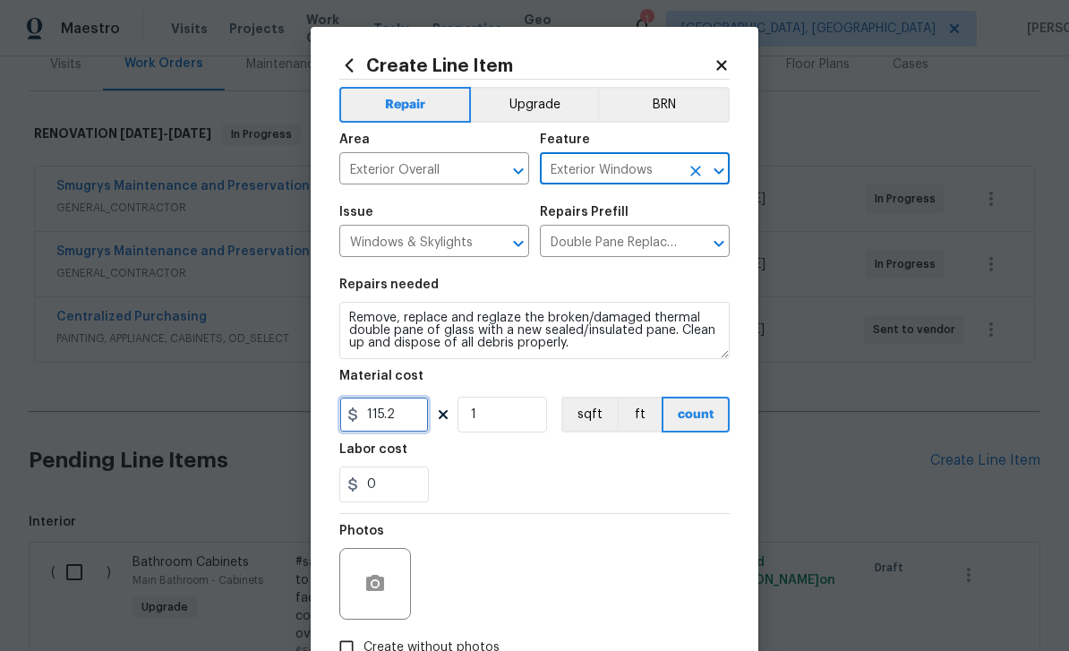
click at [412, 415] on input "115.2" at bounding box center [384, 414] width 90 height 36
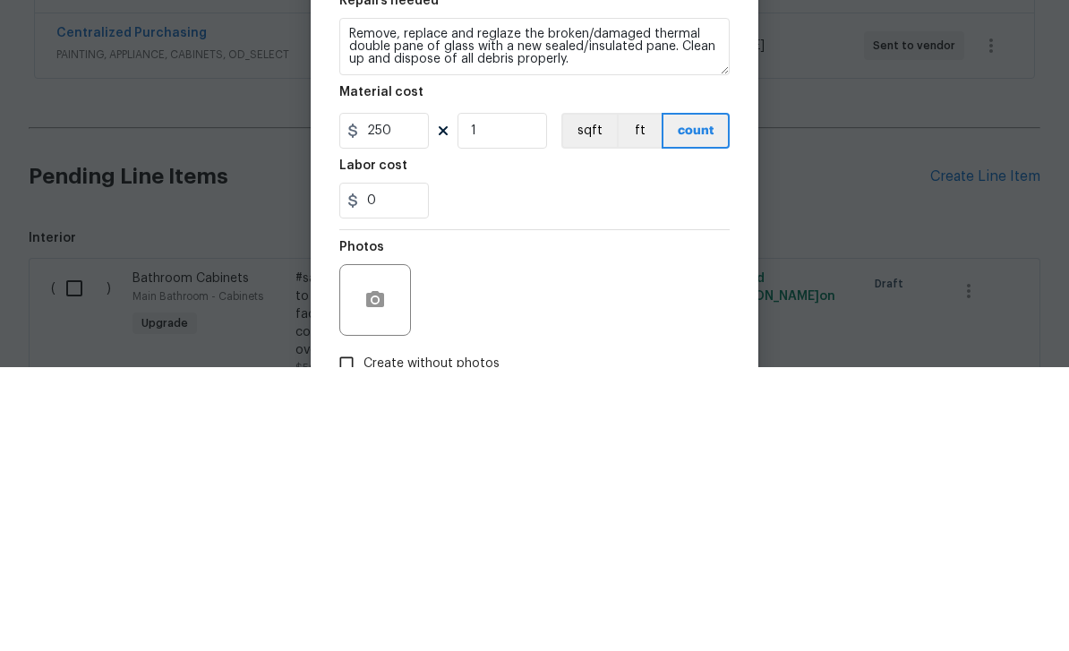
scroll to position [57, 0]
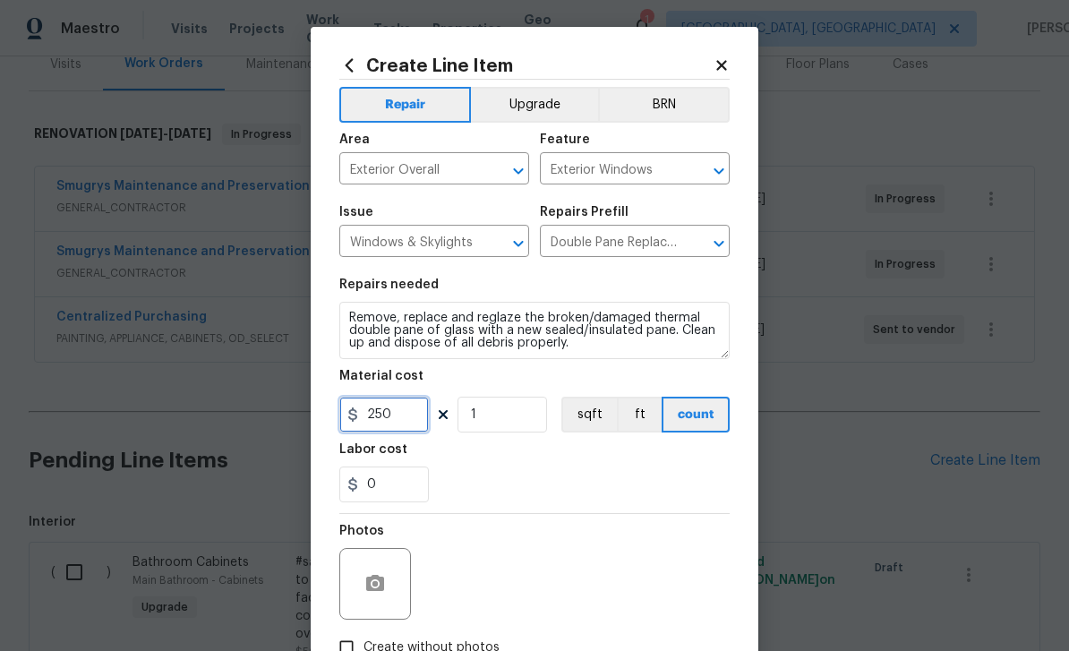
type input "250"
click at [368, 575] on button "button" at bounding box center [375, 583] width 43 height 43
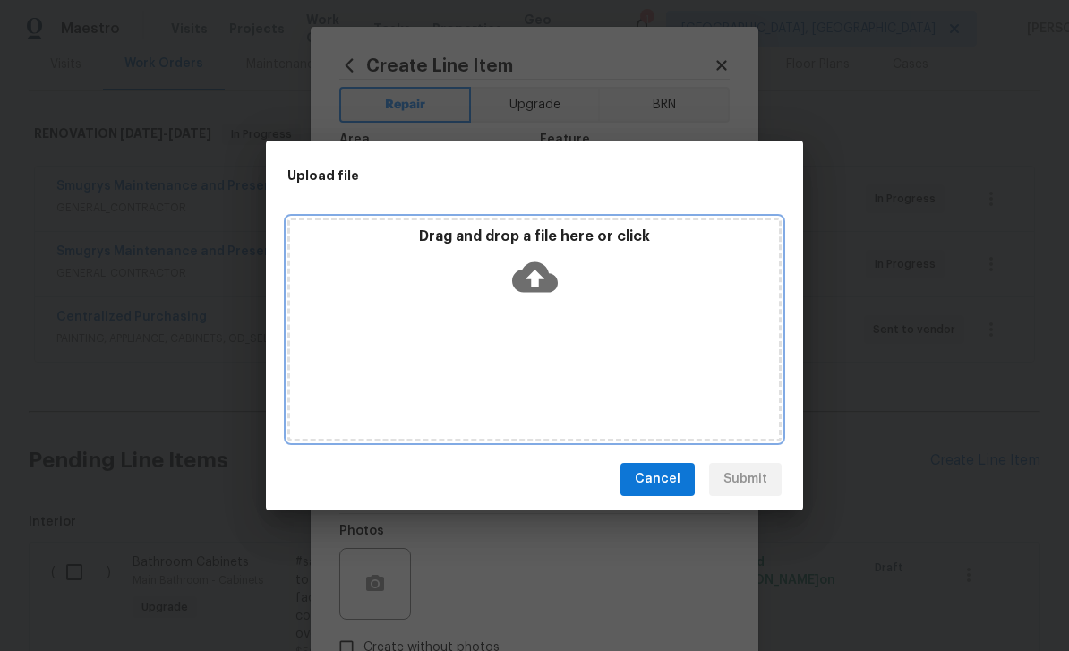
click at [539, 273] on icon at bounding box center [535, 276] width 46 height 30
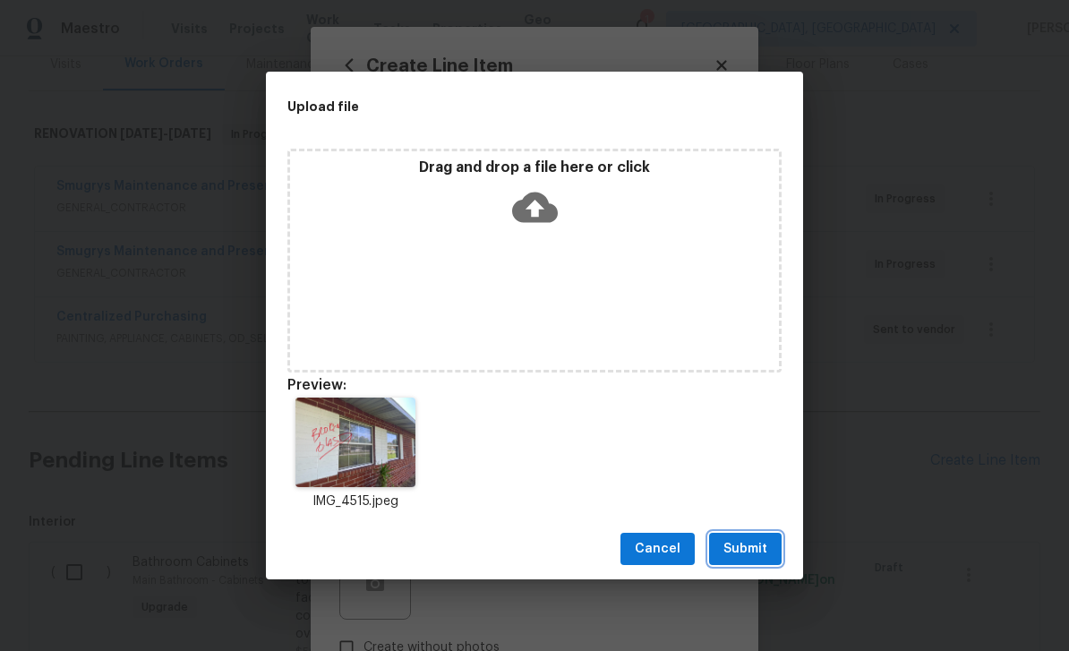
click at [756, 533] on button "Submit" at bounding box center [745, 549] width 72 height 33
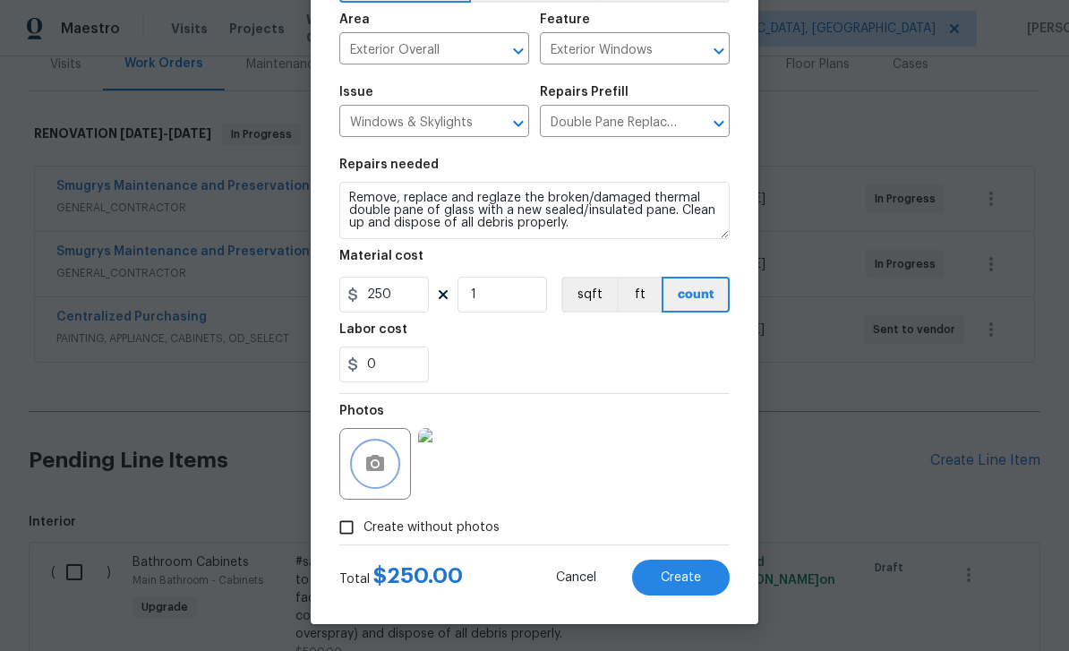
scroll to position [124, 0]
click at [700, 575] on span "Create" at bounding box center [681, 577] width 40 height 13
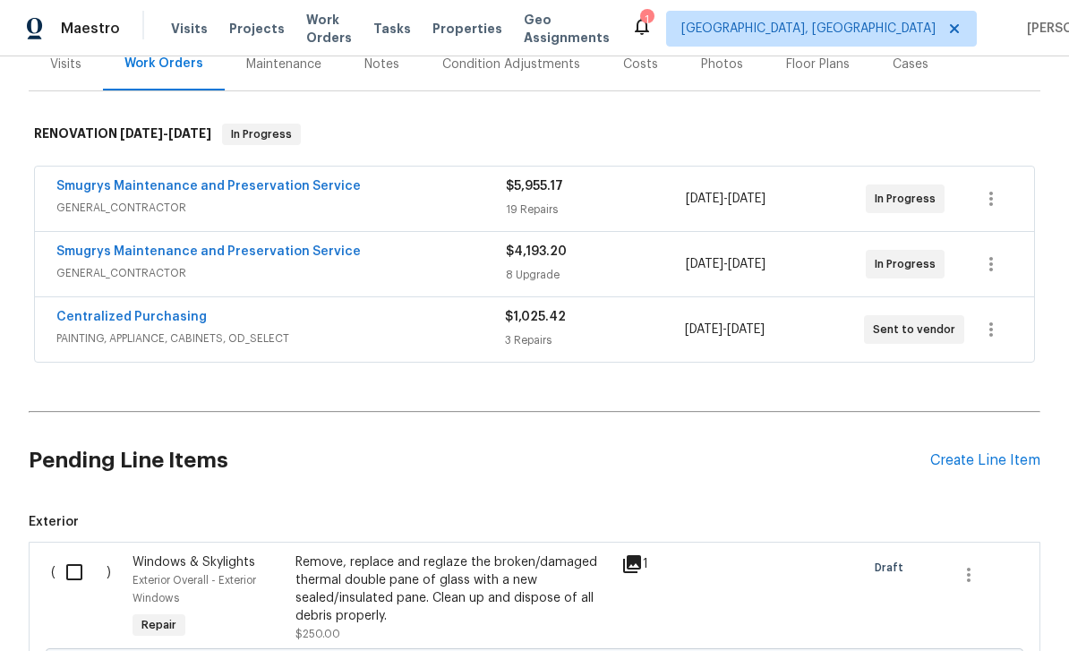
click at [79, 553] on input "checkbox" at bounding box center [80, 572] width 51 height 38
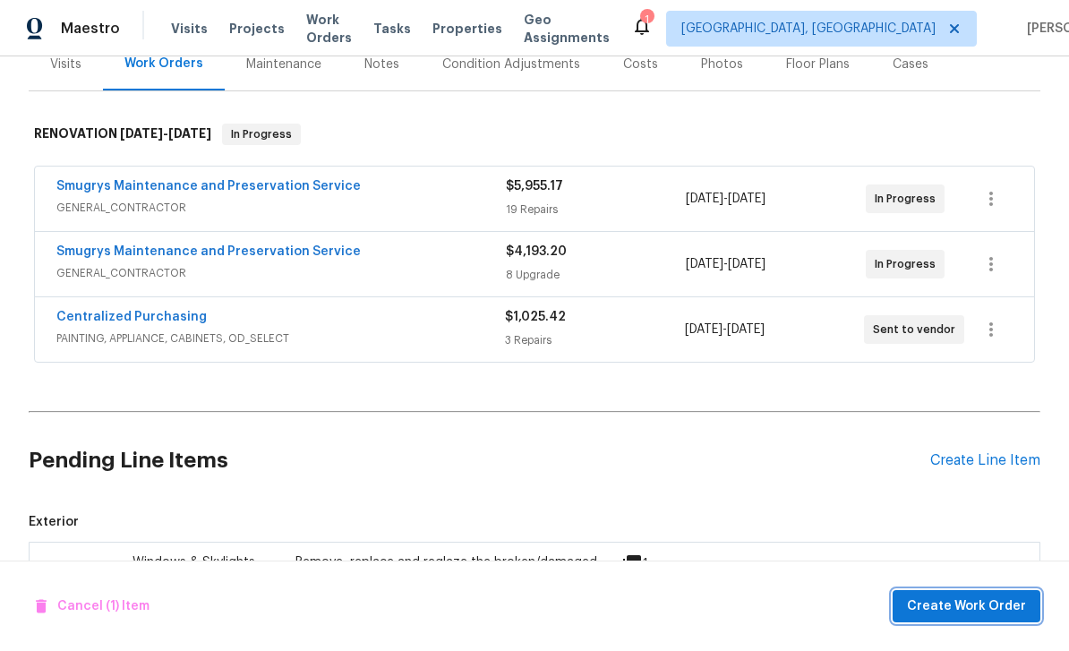
click at [977, 609] on span "Create Work Order" at bounding box center [966, 606] width 119 height 22
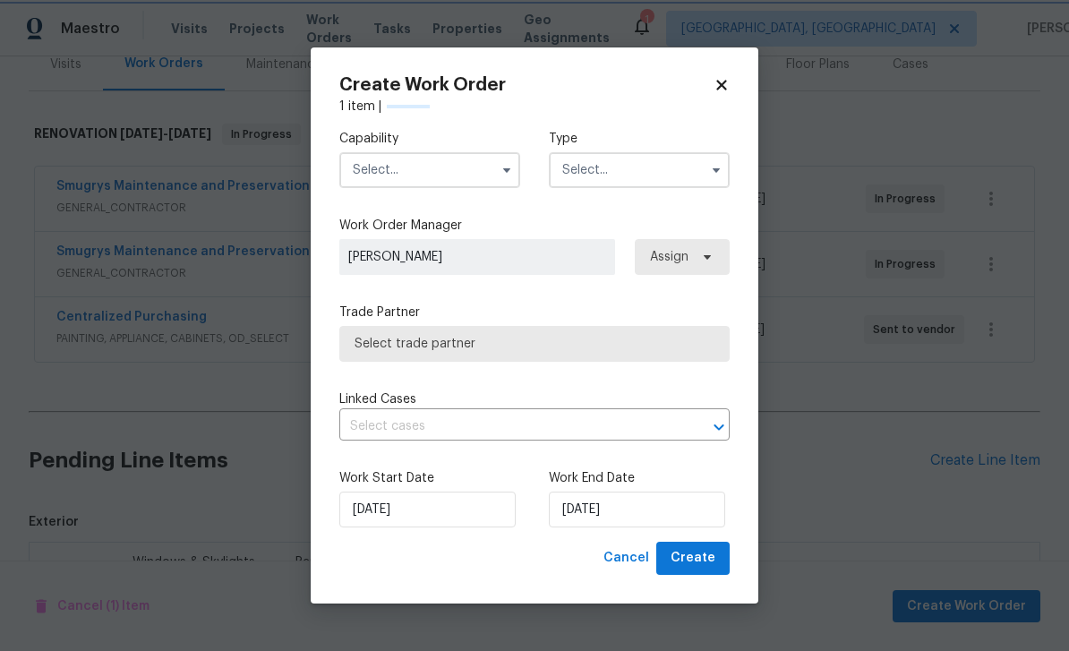
checkbox input "false"
click at [413, 170] on input "text" at bounding box center [429, 170] width 181 height 36
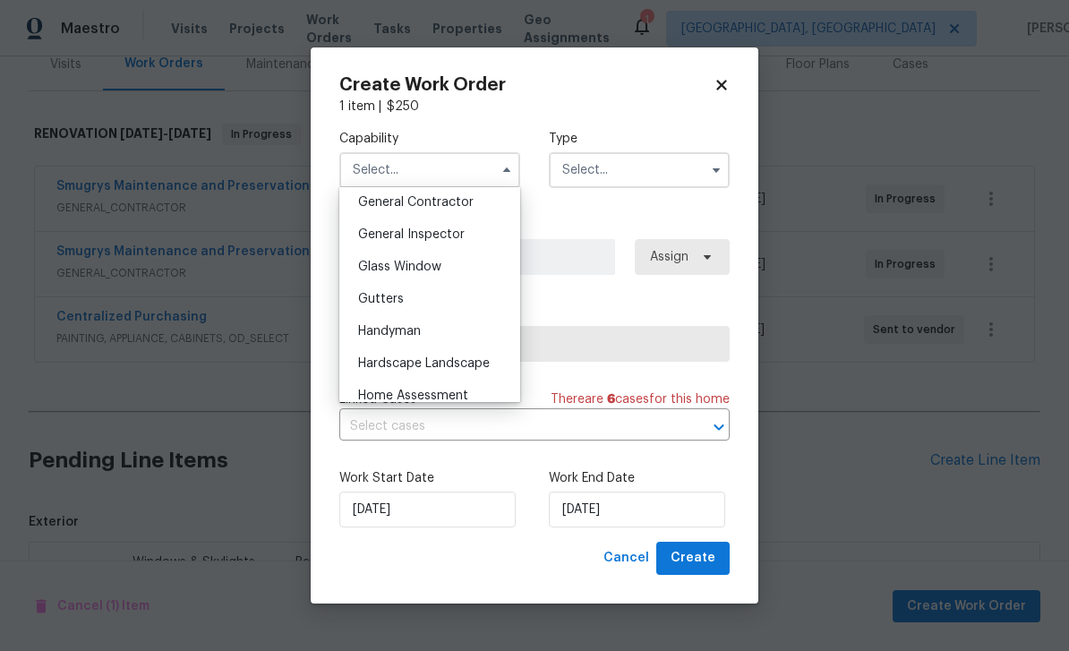
scroll to position [867, 0]
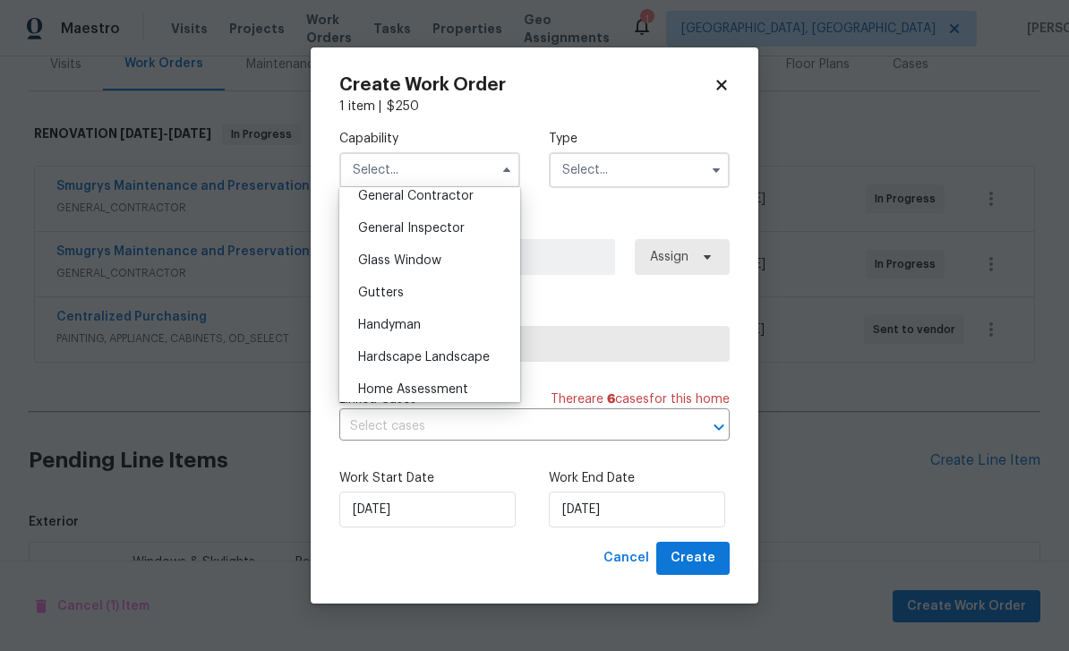
click at [416, 257] on span "Glass Window" at bounding box center [399, 260] width 83 height 13
type input "Glass Window"
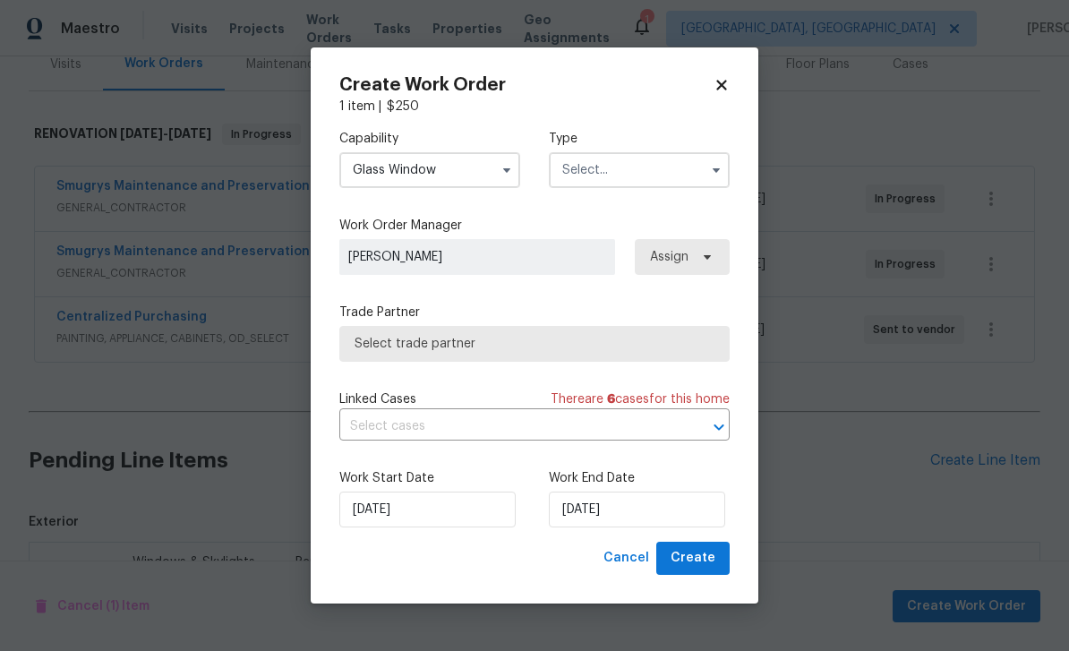
click at [643, 170] on input "text" at bounding box center [639, 170] width 181 height 36
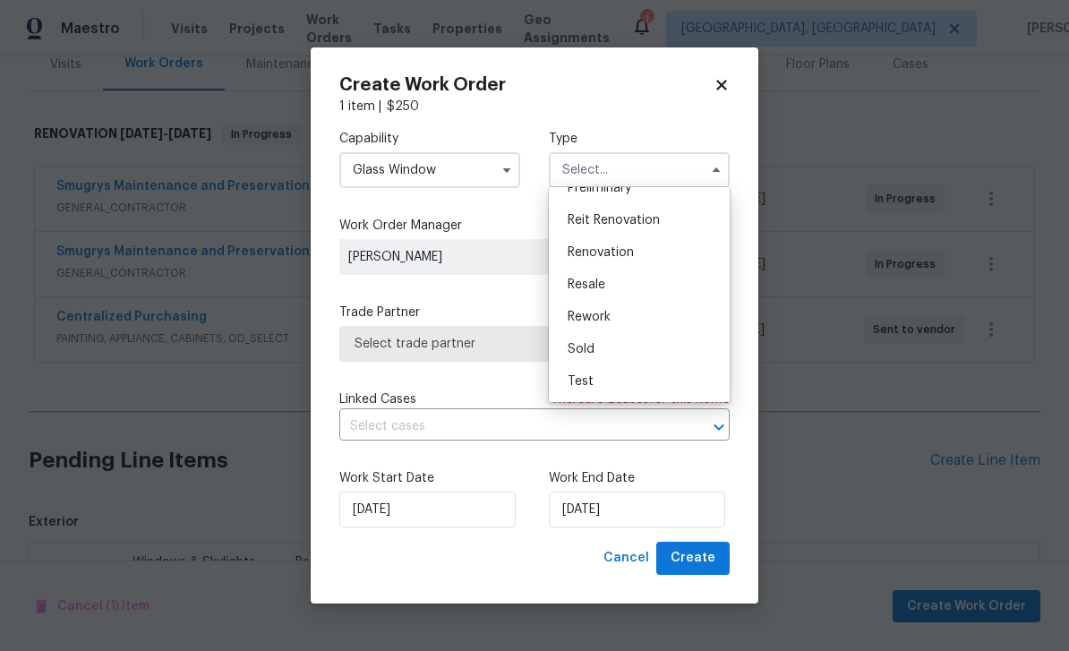
scroll to position [406, 0]
click at [604, 255] on span "Renovation" at bounding box center [600, 252] width 66 height 13
type input "Renovation"
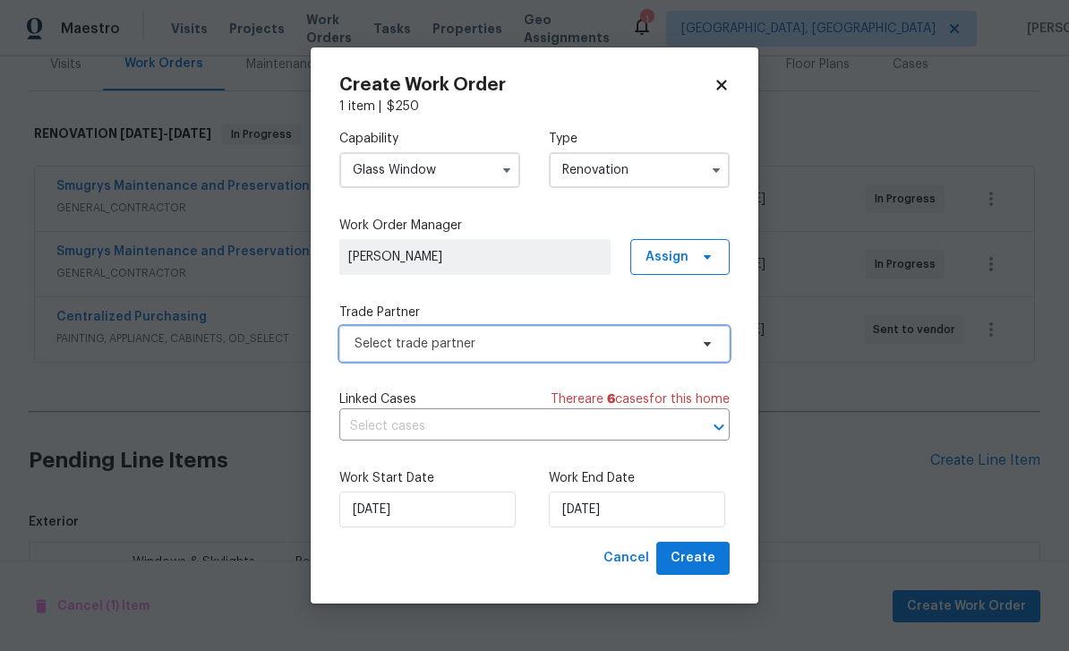
click at [477, 338] on span "Select trade partner" at bounding box center [521, 344] width 334 height 18
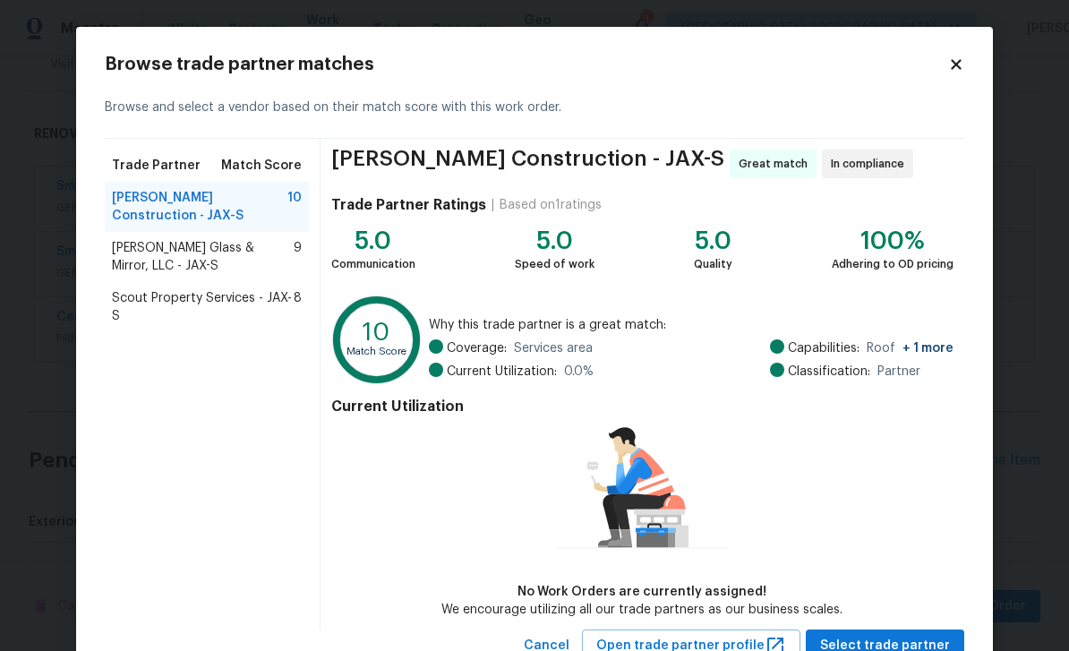
click at [200, 246] on span "Baum Glass & Mirror, LLC - JAX-S" at bounding box center [203, 257] width 182 height 36
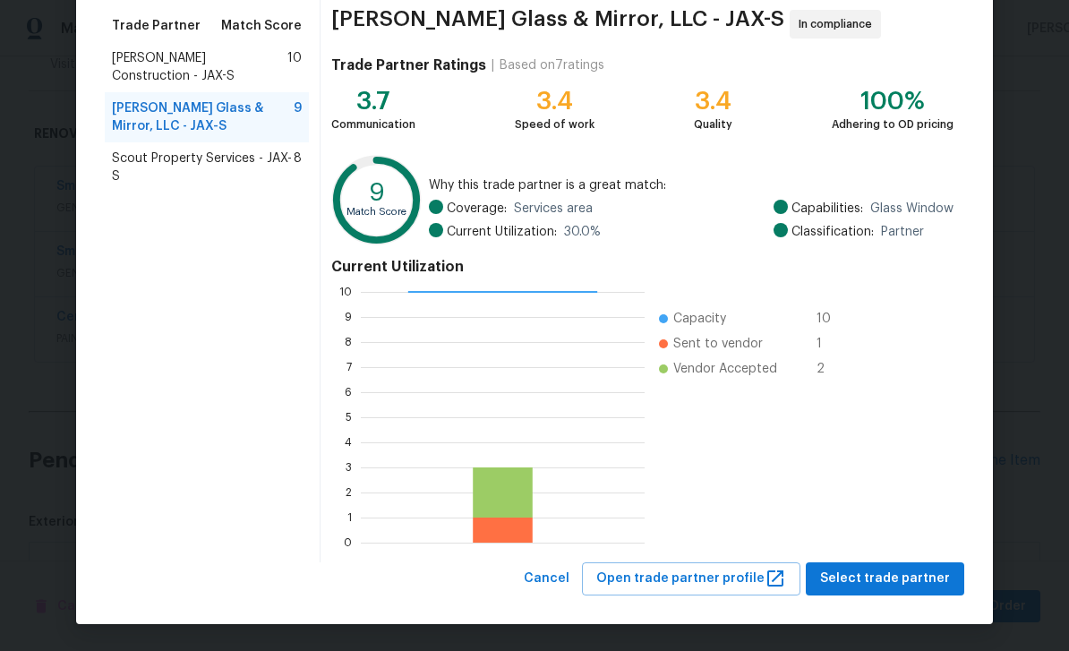
scroll to position [139, 0]
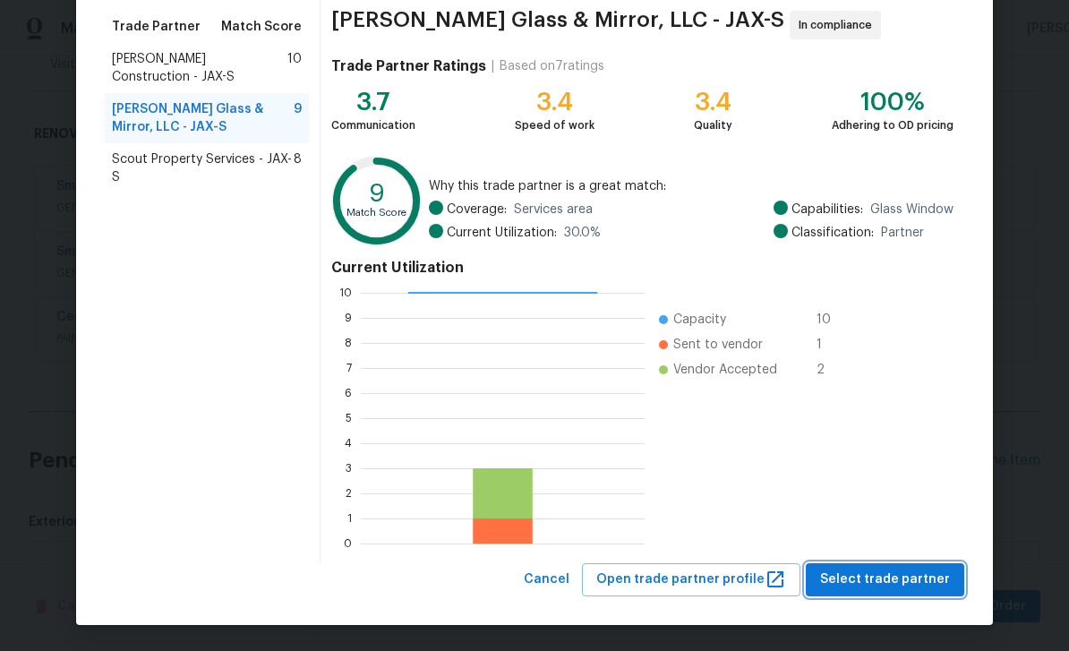
click at [892, 580] on span "Select trade partner" at bounding box center [885, 579] width 130 height 22
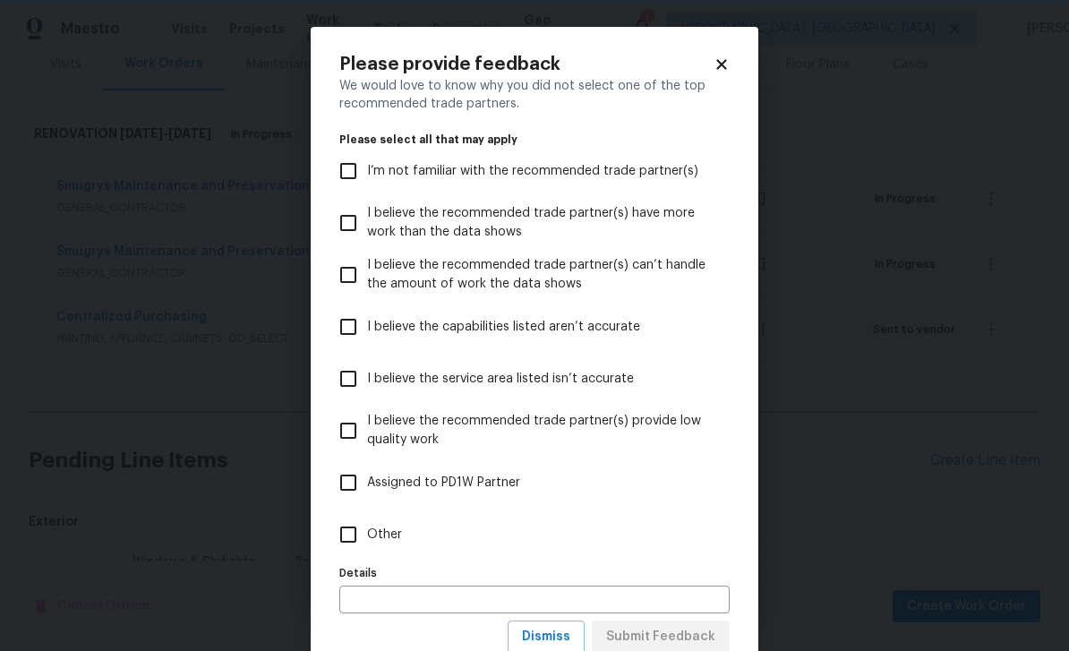
scroll to position [0, 0]
click at [444, 485] on span "Assigned to PD1W Partner" at bounding box center [443, 482] width 153 height 19
click at [367, 485] on input "Assigned to PD1W Partner" at bounding box center [348, 483] width 38 height 38
checkbox input "true"
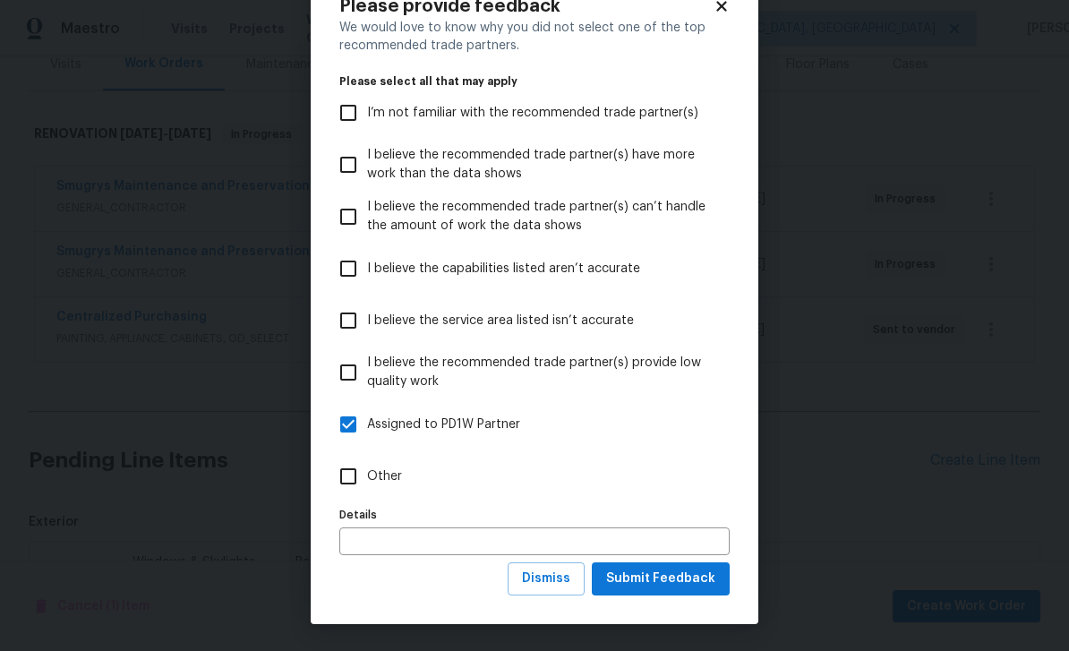
scroll to position [59, 0]
click at [680, 584] on span "Submit Feedback" at bounding box center [660, 578] width 109 height 22
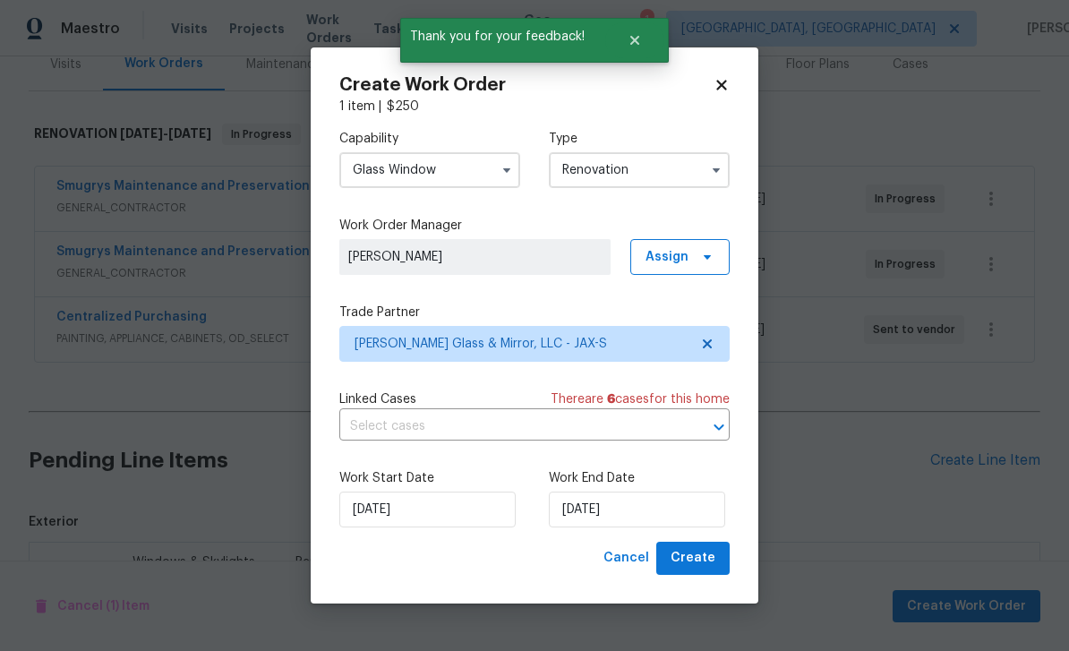
scroll to position [0, 0]
click at [702, 554] on span "Create" at bounding box center [692, 558] width 45 height 22
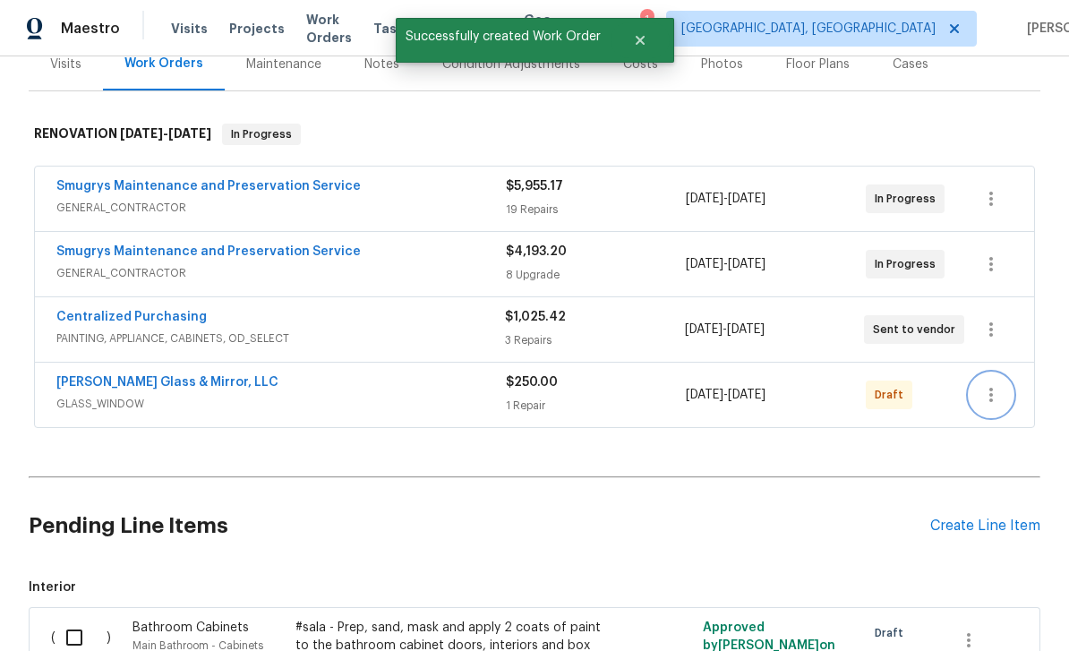
click at [976, 373] on button "button" at bounding box center [990, 394] width 43 height 43
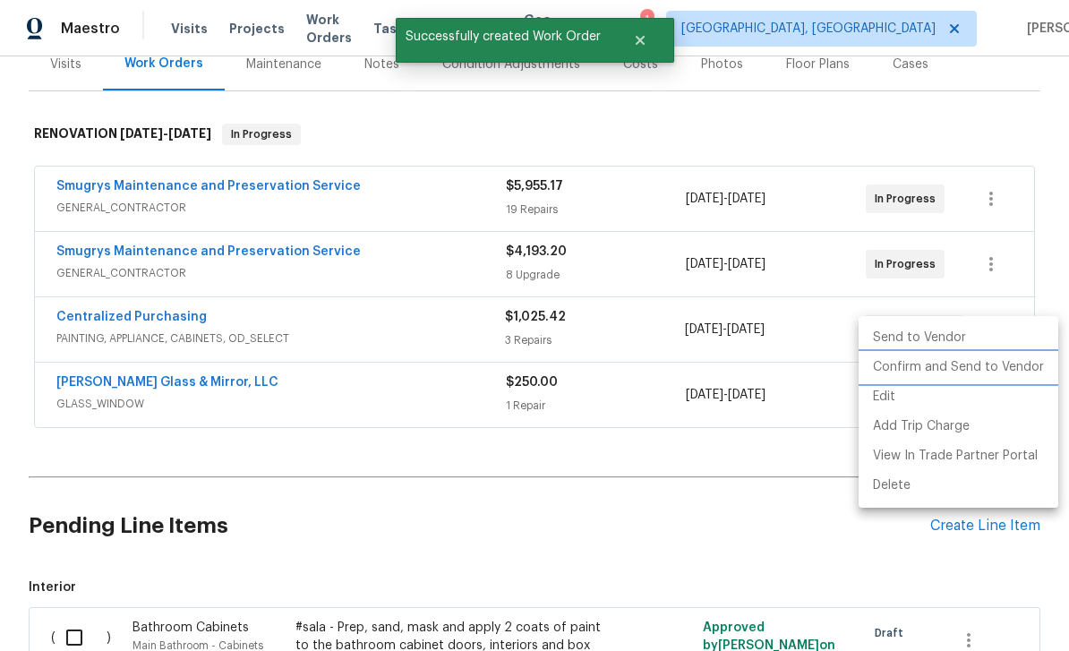
click at [994, 370] on li "Confirm and Send to Vendor" at bounding box center [958, 368] width 200 height 30
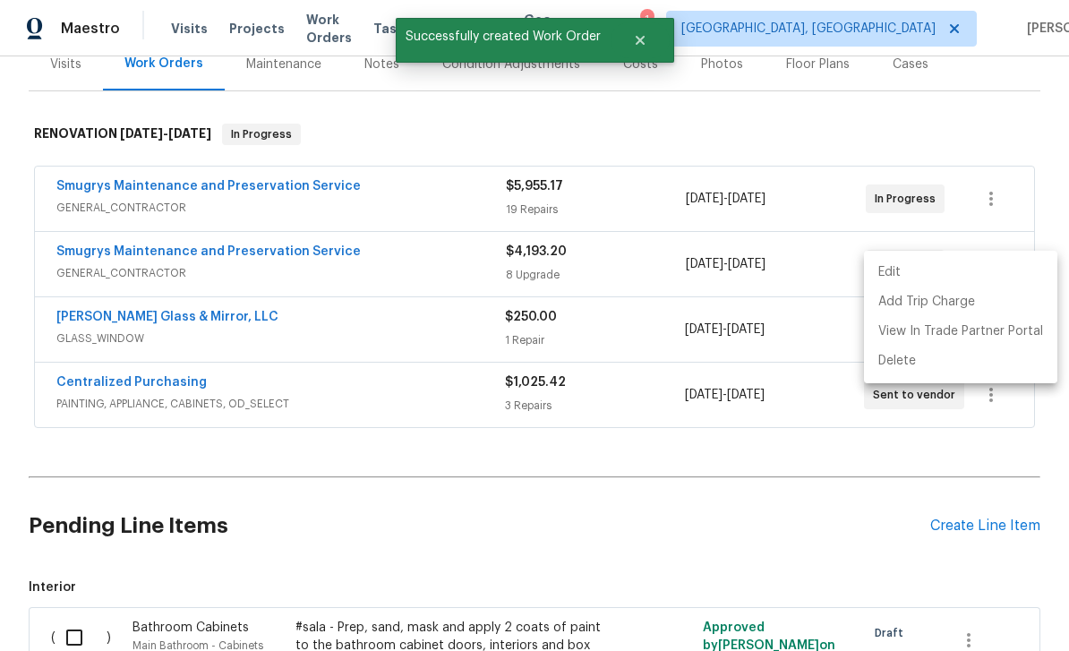
click at [1012, 538] on div at bounding box center [534, 325] width 1069 height 651
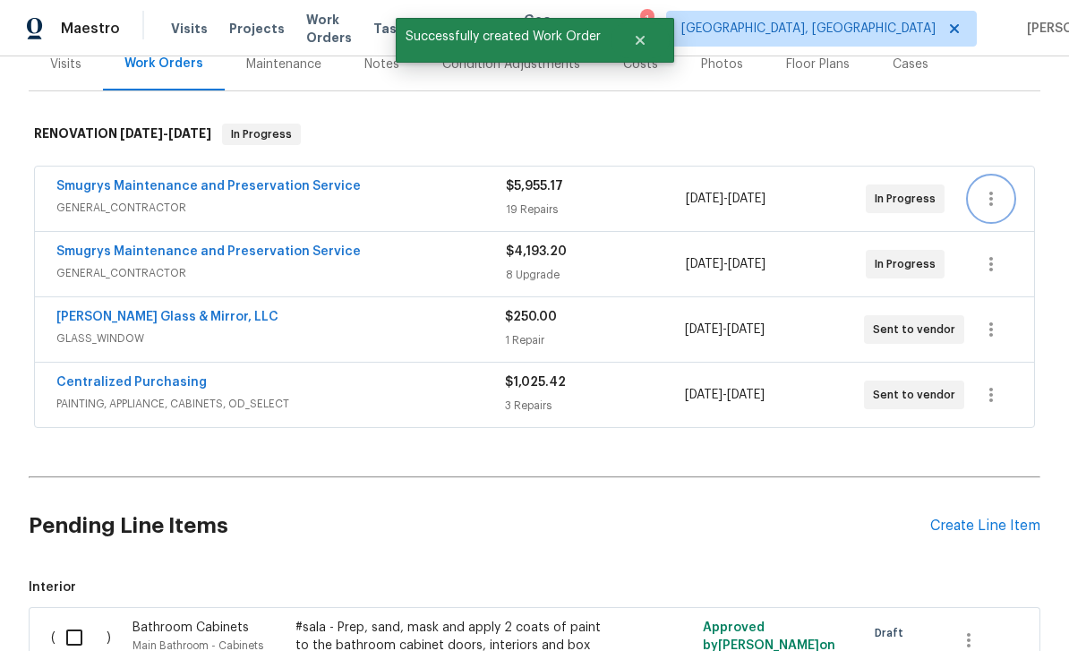
click at [1005, 177] on button "button" at bounding box center [990, 198] width 43 height 43
